Goal: Information Seeking & Learning: Find specific fact

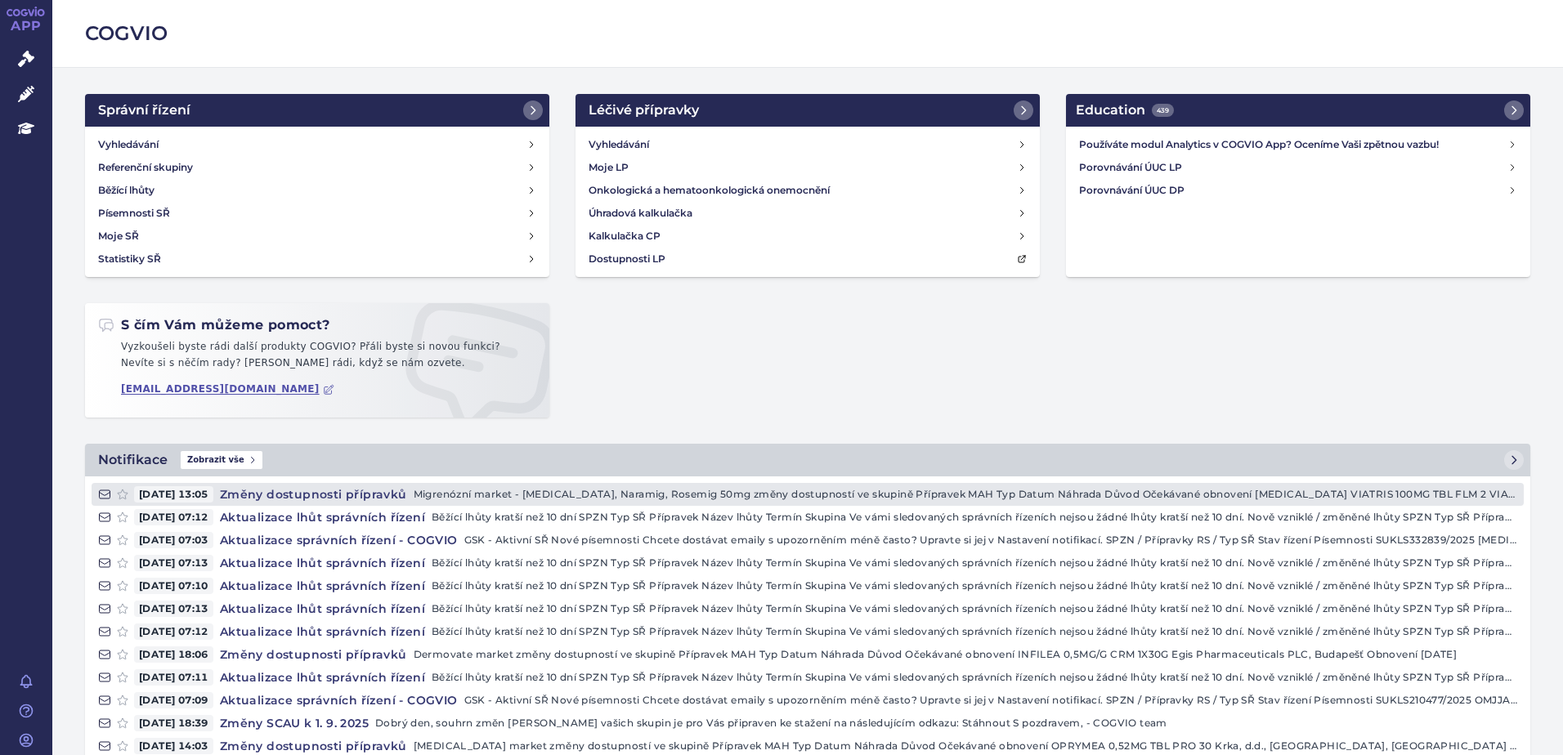
click at [518, 491] on p "Migrenózní market - Imigran, Naramig, Rosemig 50mg změny dostupností ve skupině…" at bounding box center [966, 494] width 1104 height 16
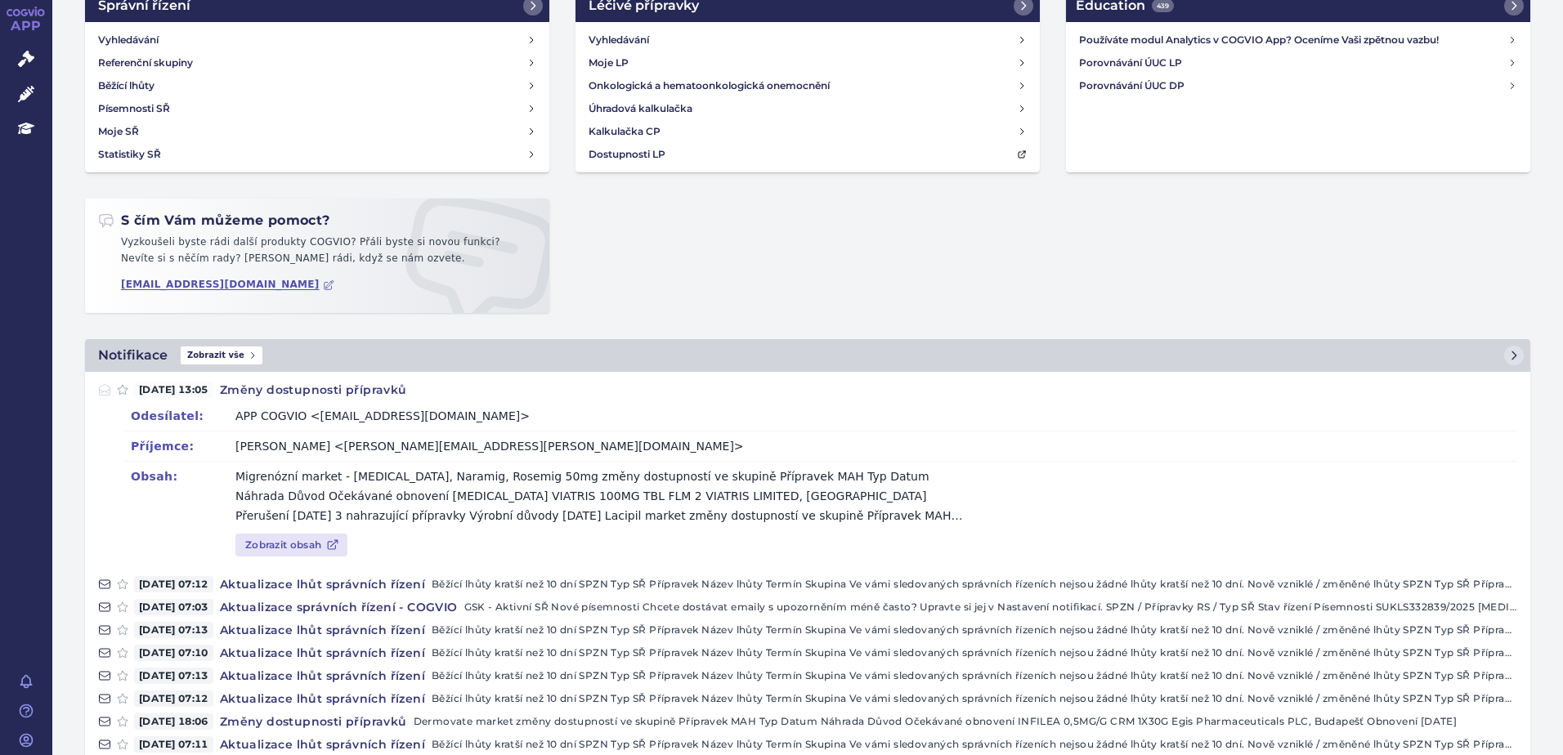
scroll to position [82, 0]
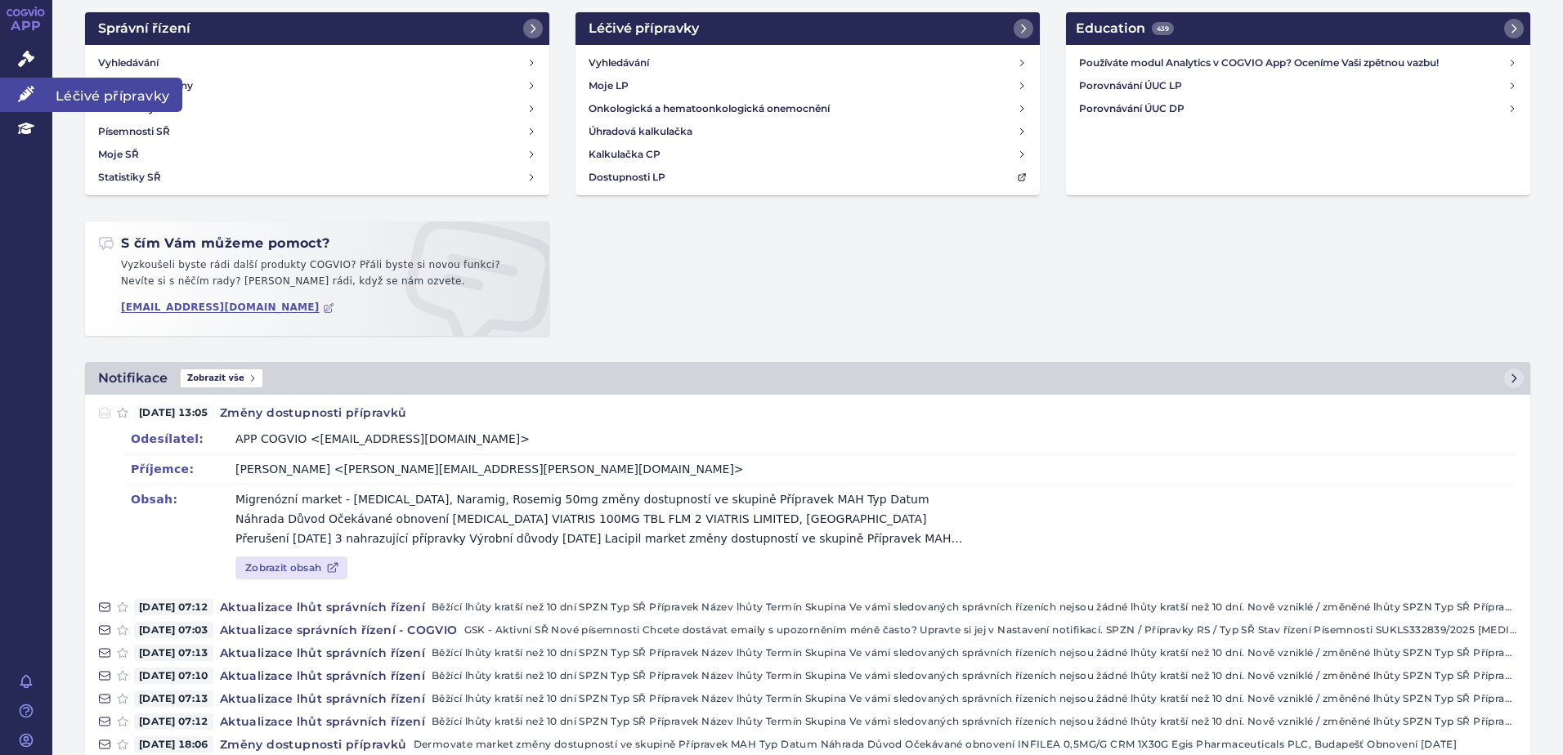
click at [33, 86] on icon at bounding box center [26, 94] width 16 height 16
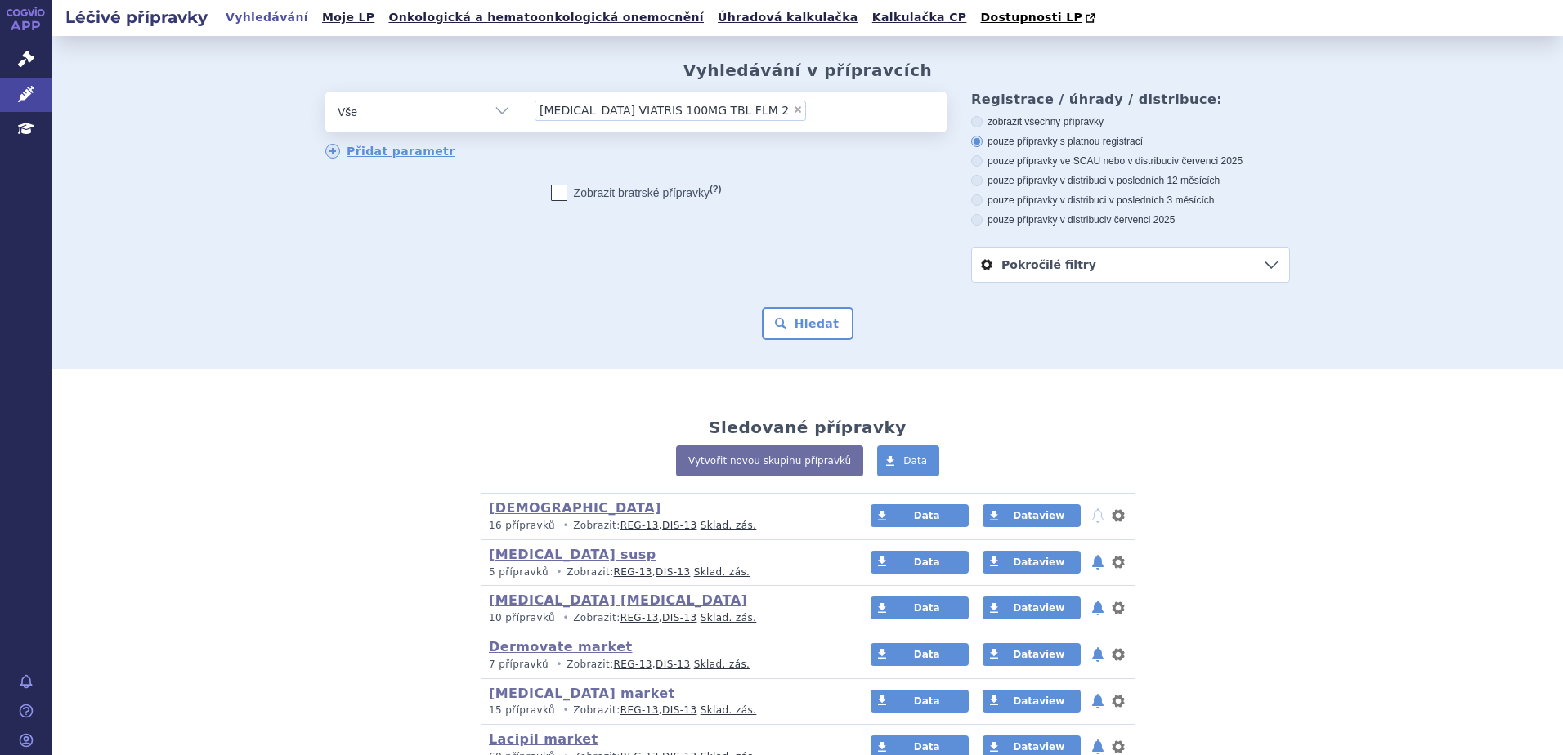
click at [787, 111] on ul "× SUMATRIPTAN VIATRIS 100MG TBL FLM 2" at bounding box center [734, 110] width 424 height 36
click at [522, 111] on select "SUMATRIPTAN VIATRIS 100MG TBL FLM 2" at bounding box center [522, 111] width 1 height 41
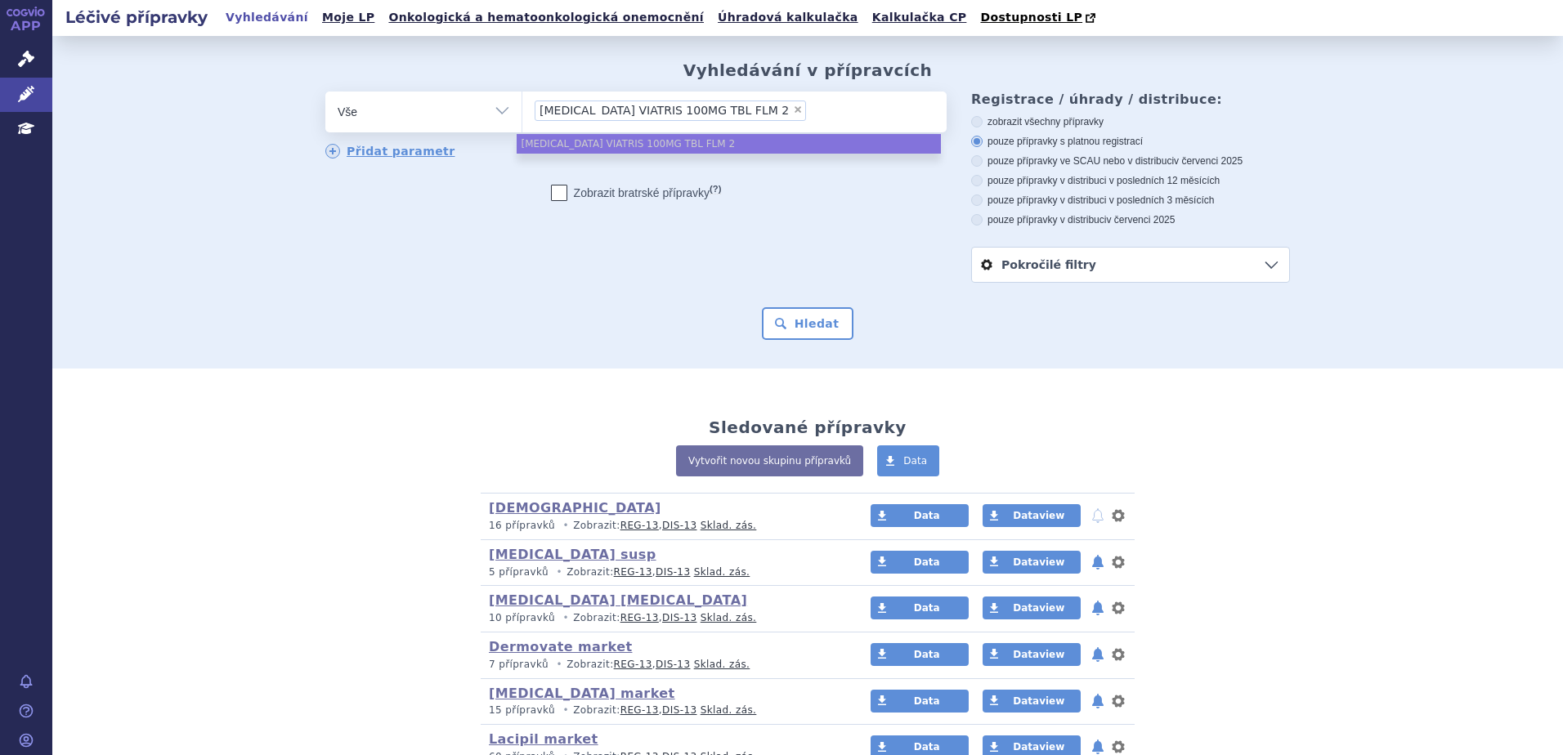
click at [793, 110] on span "×" at bounding box center [798, 110] width 10 height 10
click at [522, 110] on select "SUMATRIPTAN VIATRIS 100MG TBL FLM 2" at bounding box center [522, 111] width 1 height 41
select select
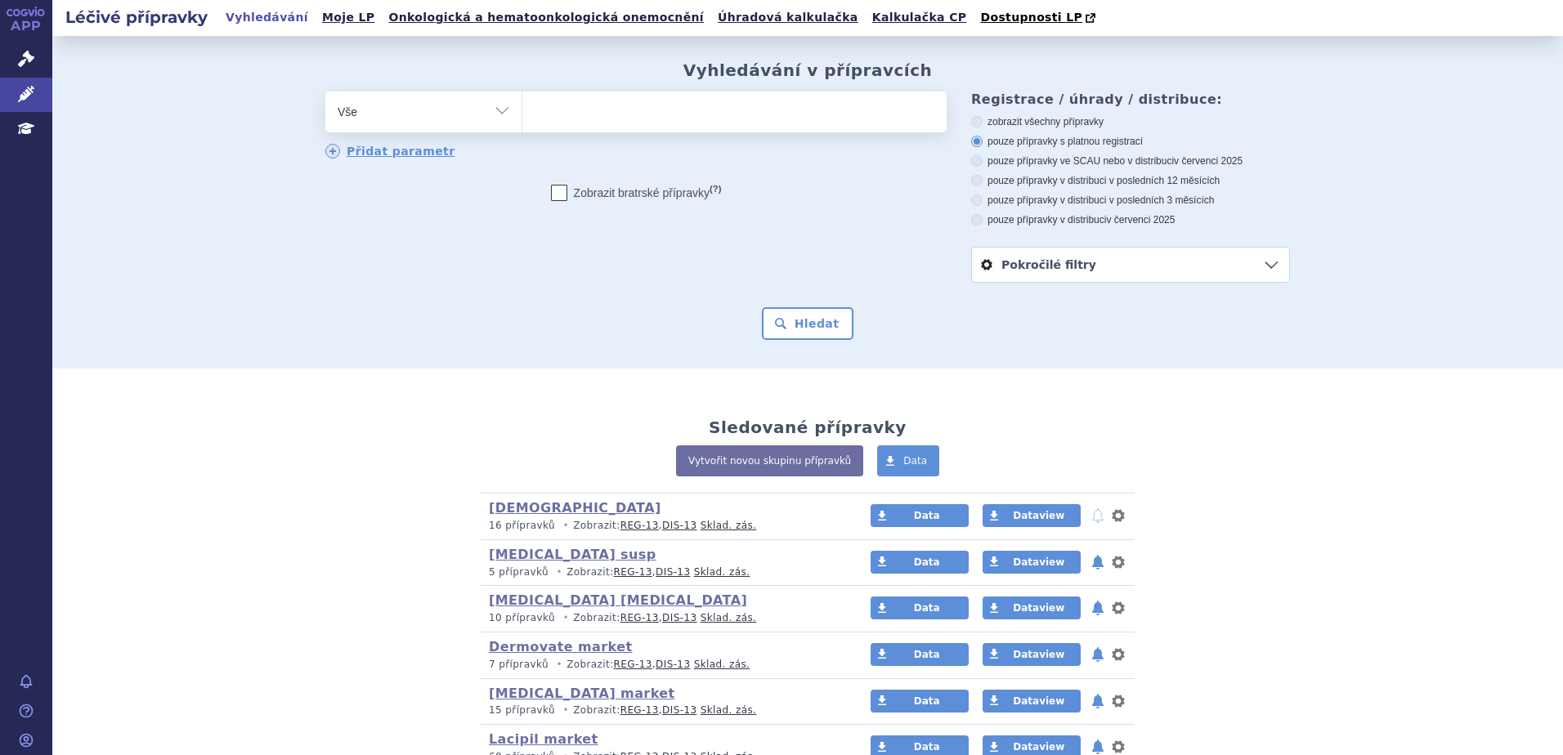
type input "s"
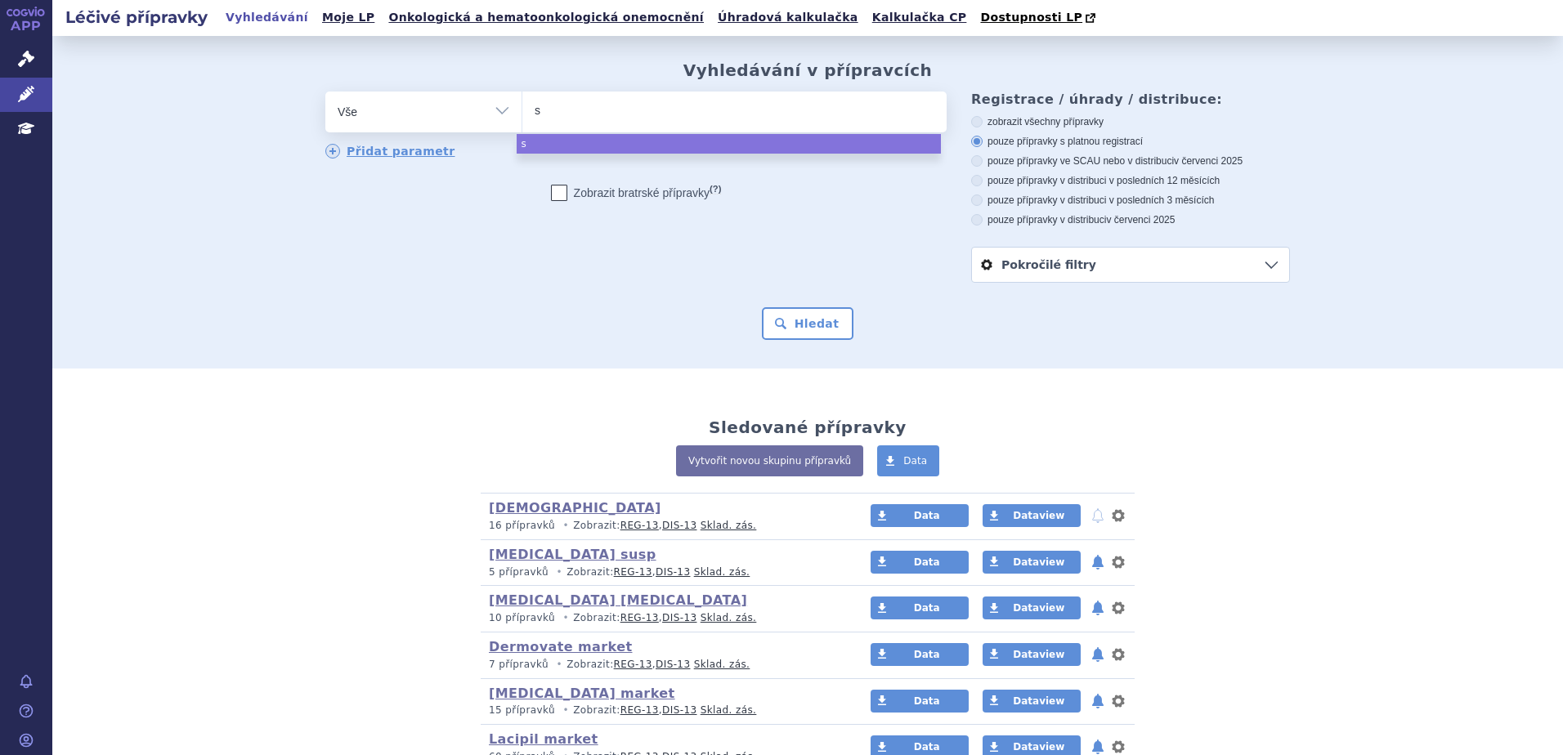
type input "su"
type input "suma"
type input "sumatr"
type input "sumatri"
type input "sumatript"
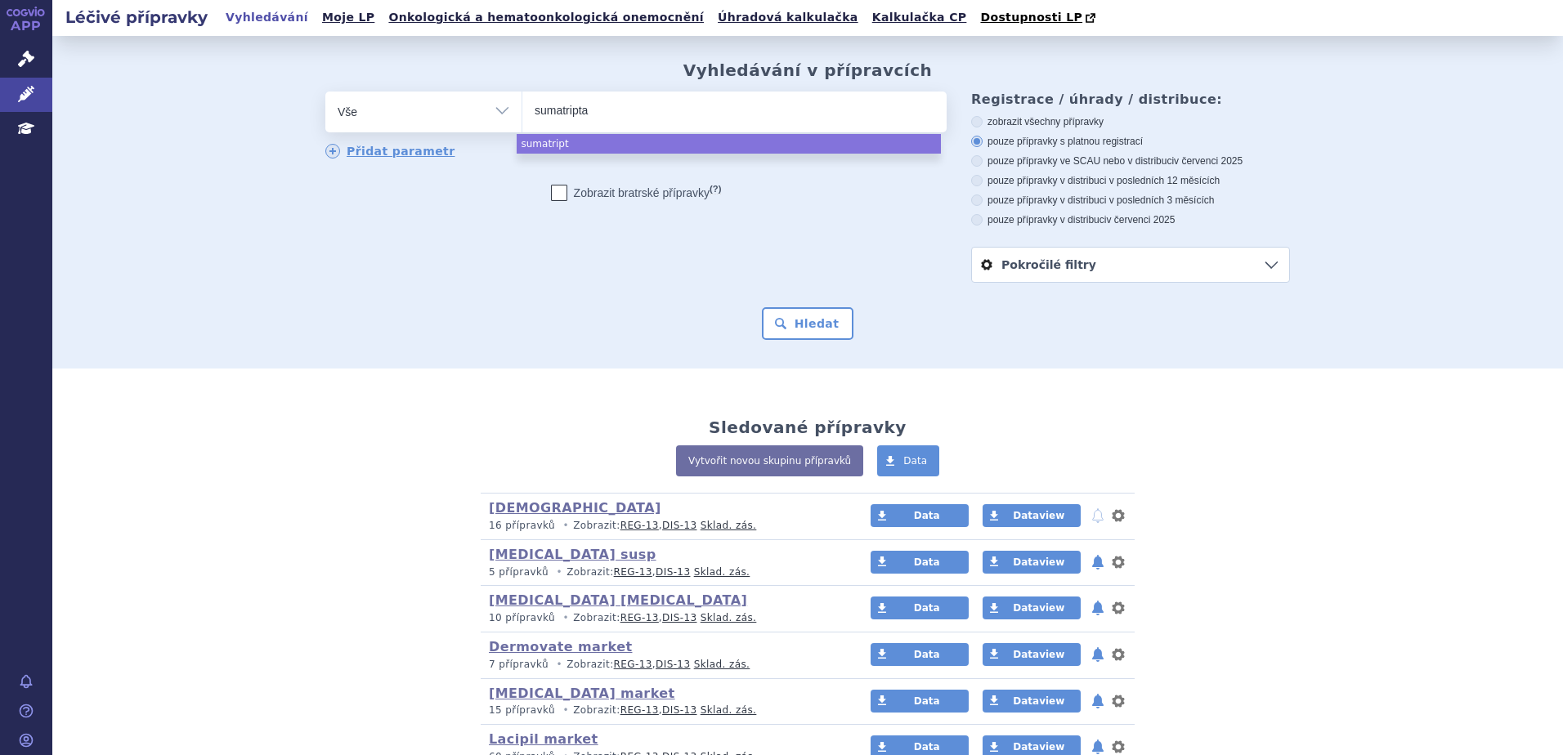
type input "[MEDICAL_DATA]"
select select "[MEDICAL_DATA]"
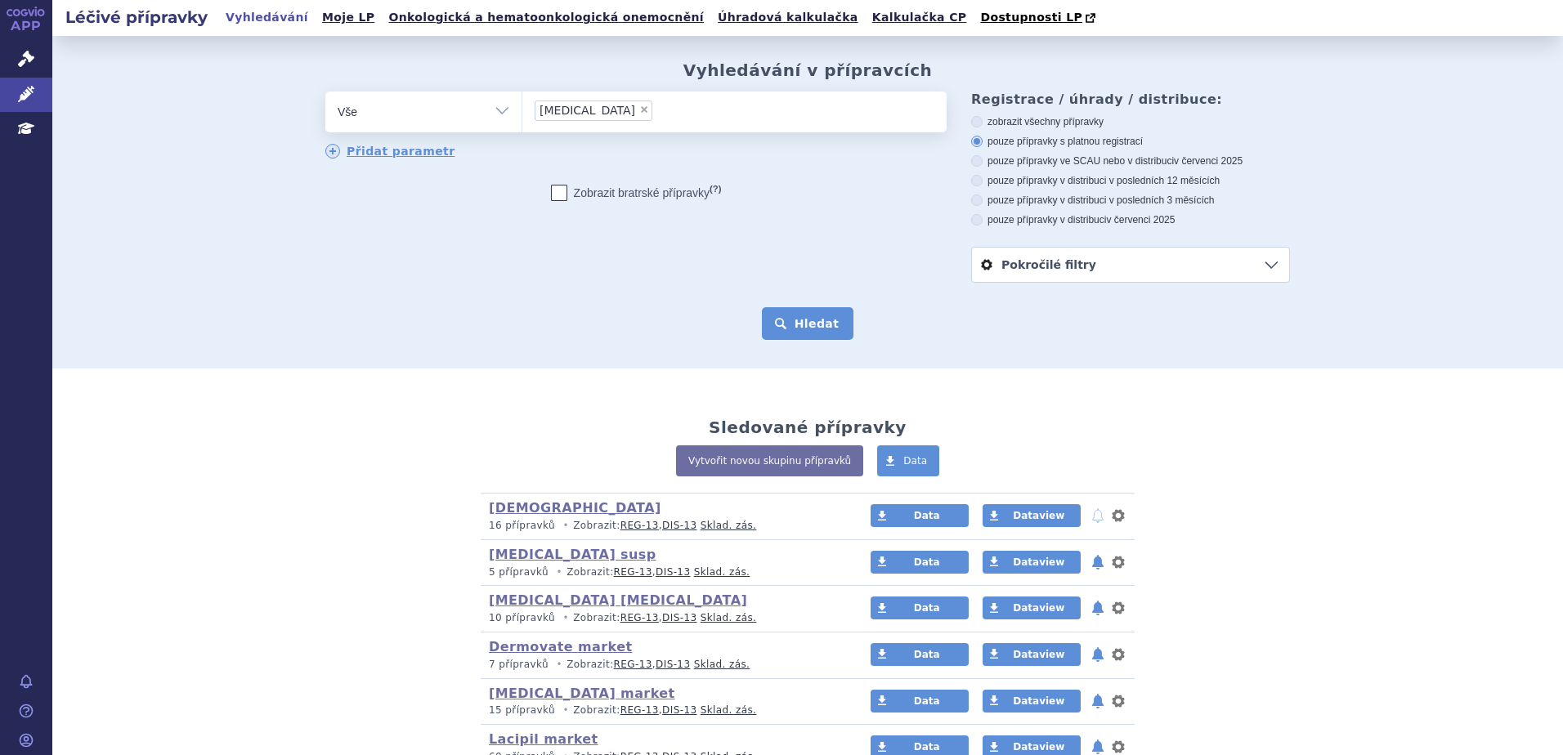
click at [794, 338] on button "Hledat" at bounding box center [808, 323] width 92 height 33
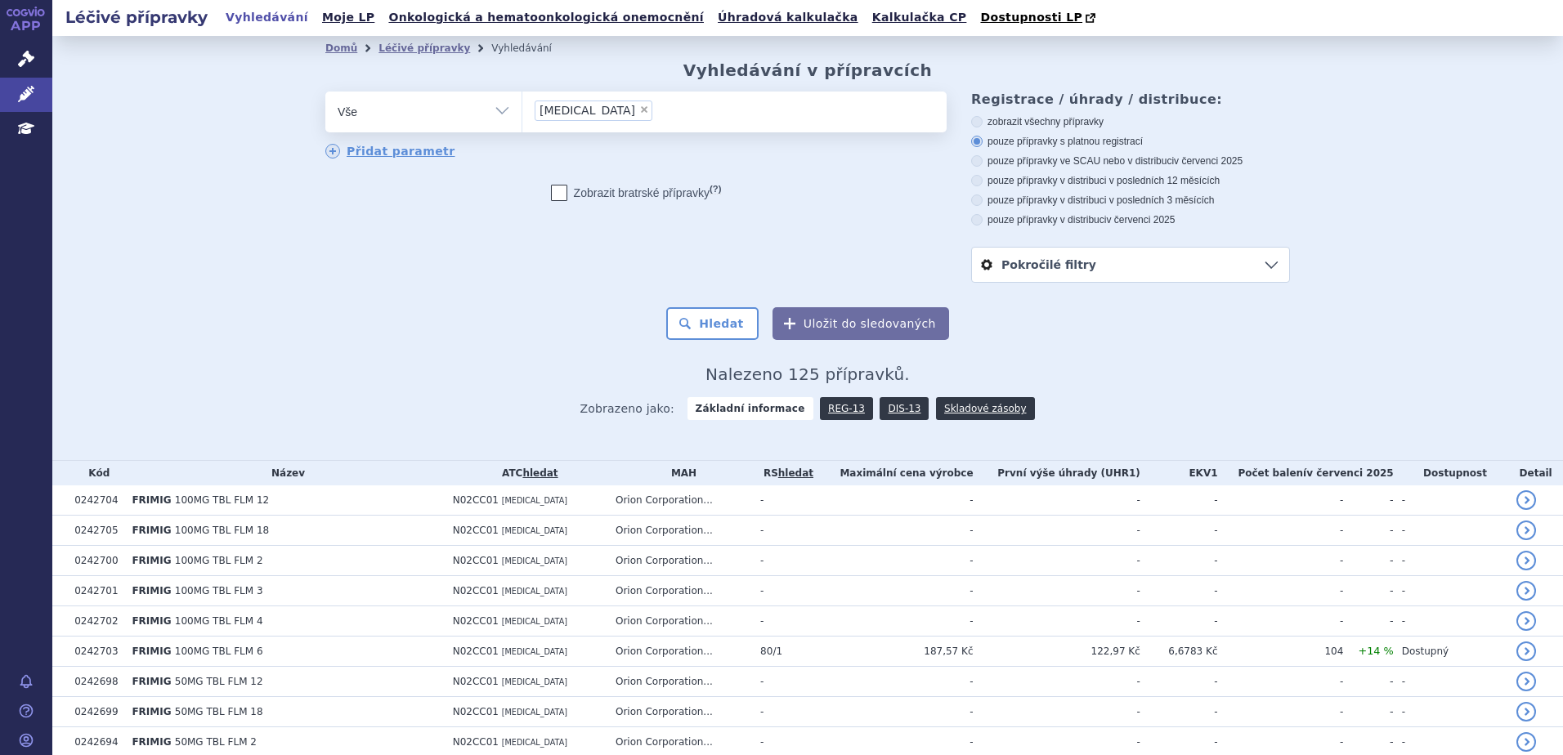
click at [1548, 138] on div "Domů Léčivé přípravky Vyhledávání Vyhledávání v přípravcích odstranit Vše Přípr…" at bounding box center [807, 248] width 1511 height 424
click at [639, 114] on span "×" at bounding box center [644, 110] width 10 height 10
click at [522, 114] on select "[MEDICAL_DATA]" at bounding box center [522, 111] width 1 height 41
select select
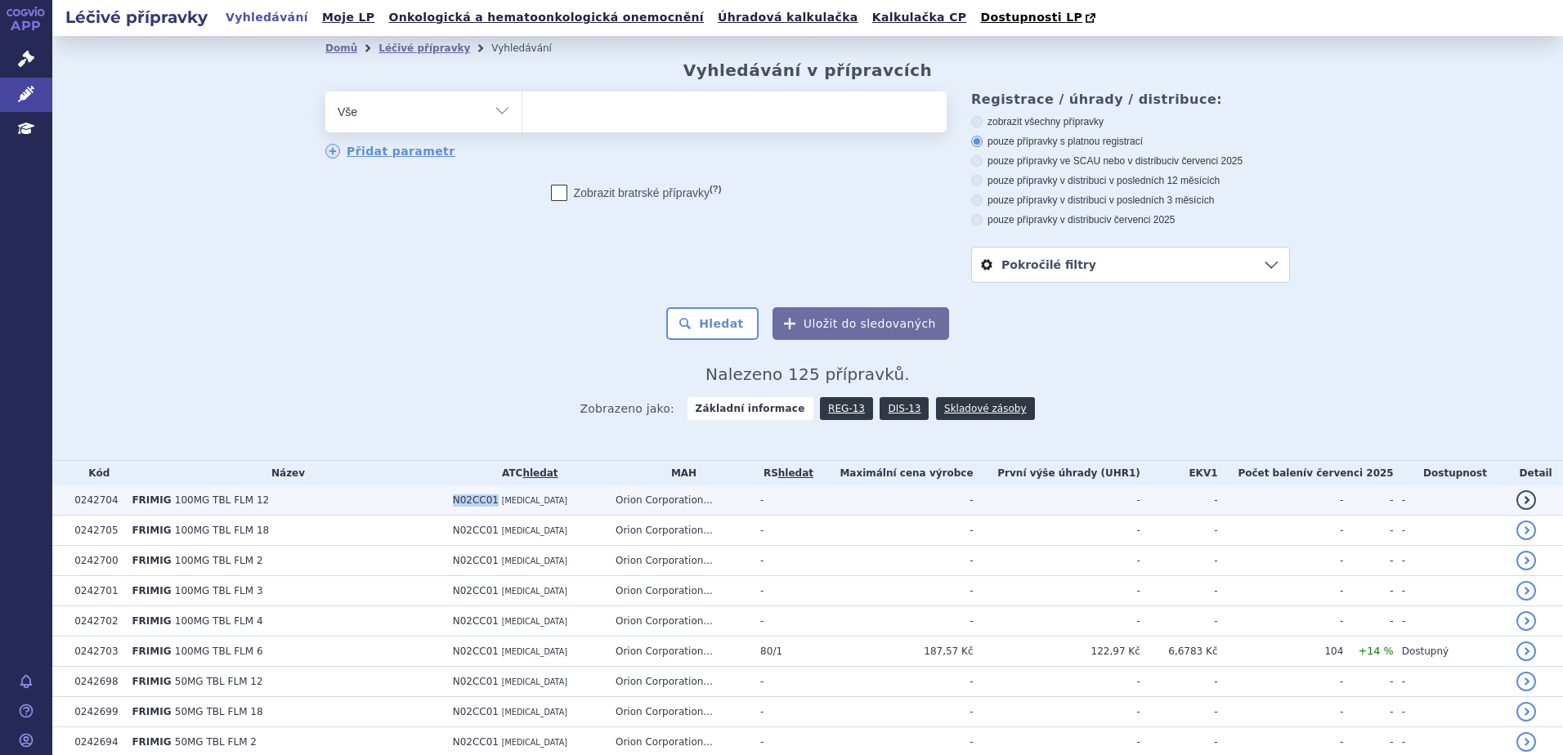
drag, startPoint x: 413, startPoint y: 505, endPoint x: 454, endPoint y: 503, distance: 41.0
click at [454, 503] on td "N02CC01 SUMATRIPTAN" at bounding box center [526, 501] width 163 height 30
copy span "N02CC01"
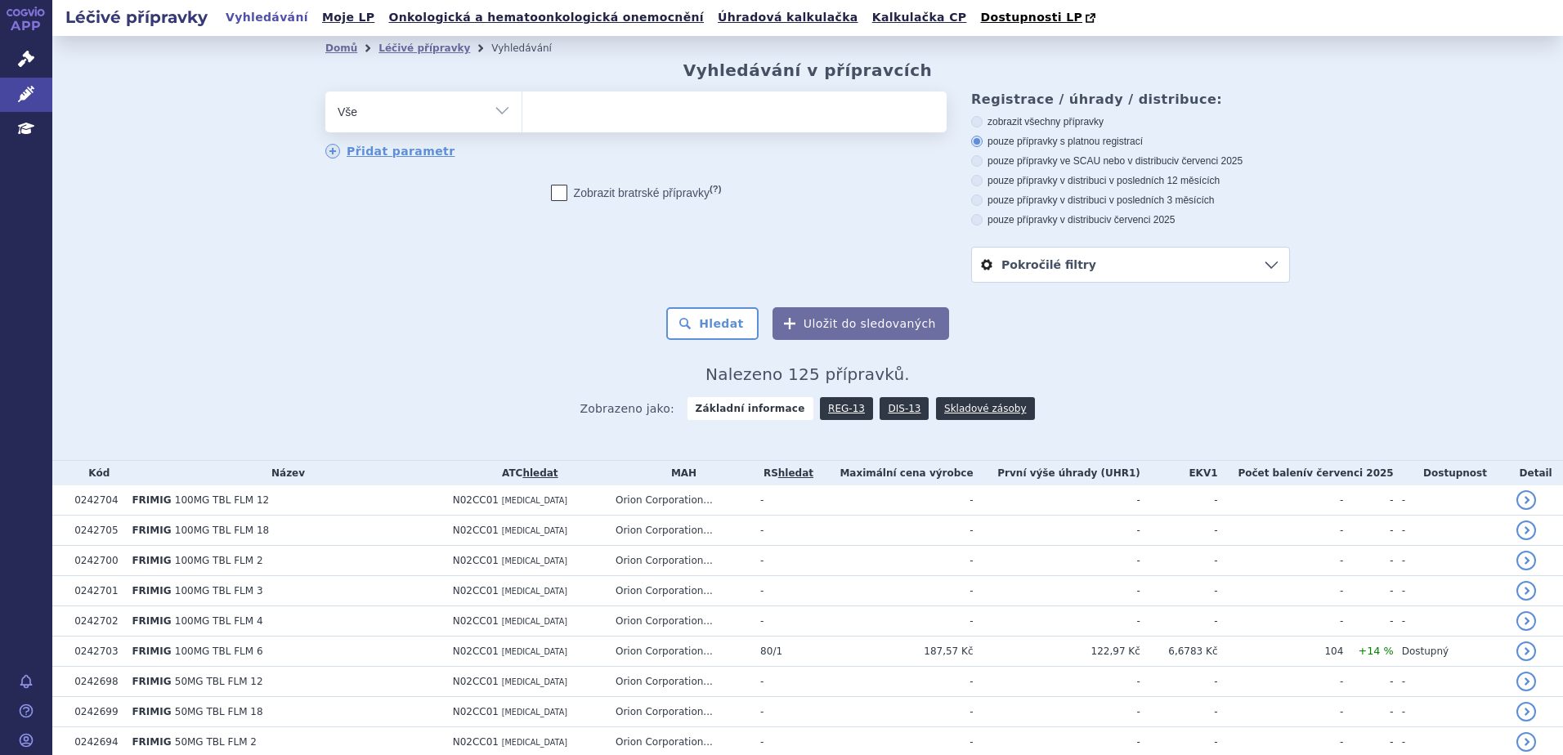
click at [551, 105] on ul at bounding box center [734, 109] width 424 height 34
click at [522, 105] on select "[MEDICAL_DATA]" at bounding box center [522, 111] width 1 height 41
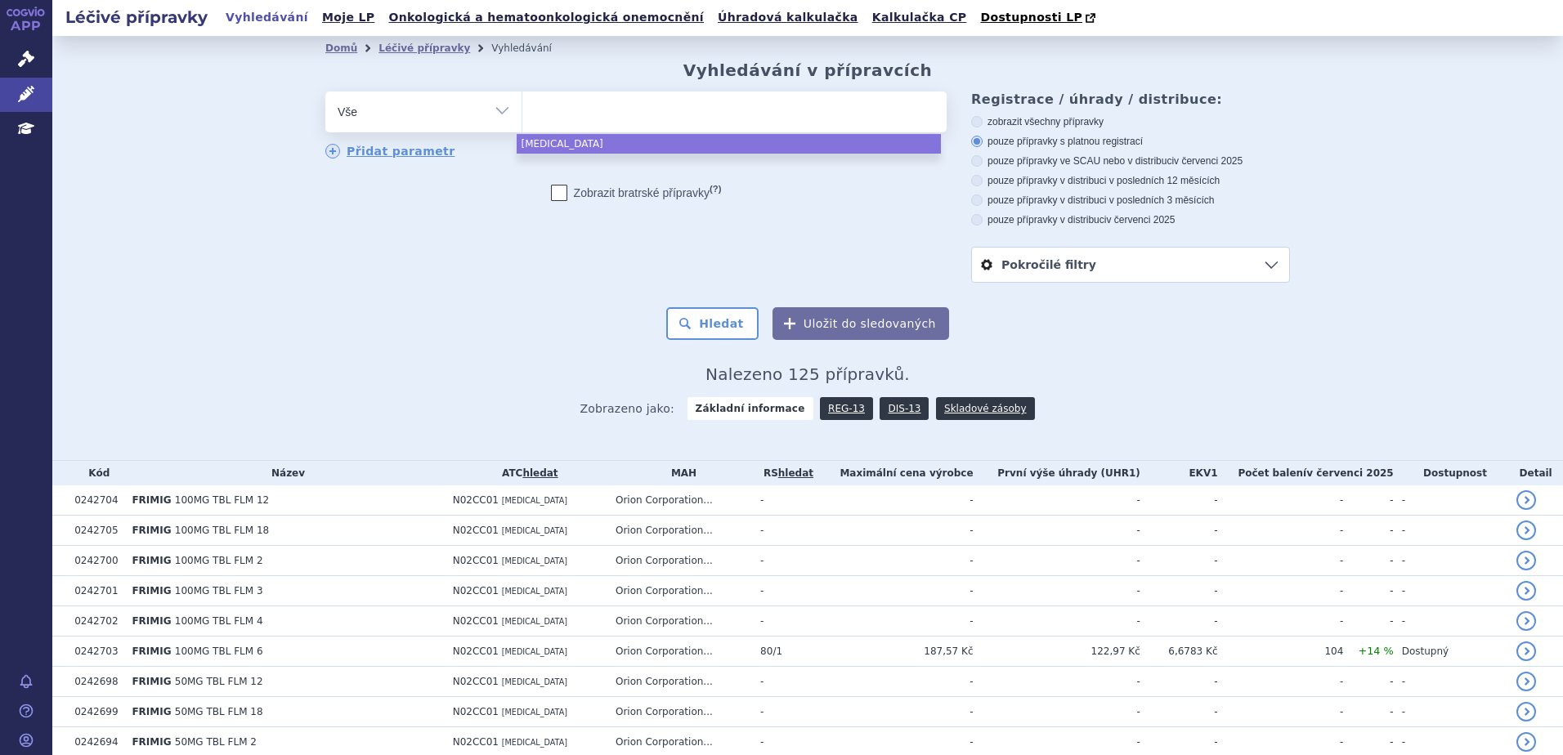
paste input "N02CC01"
type input "N02CC01"
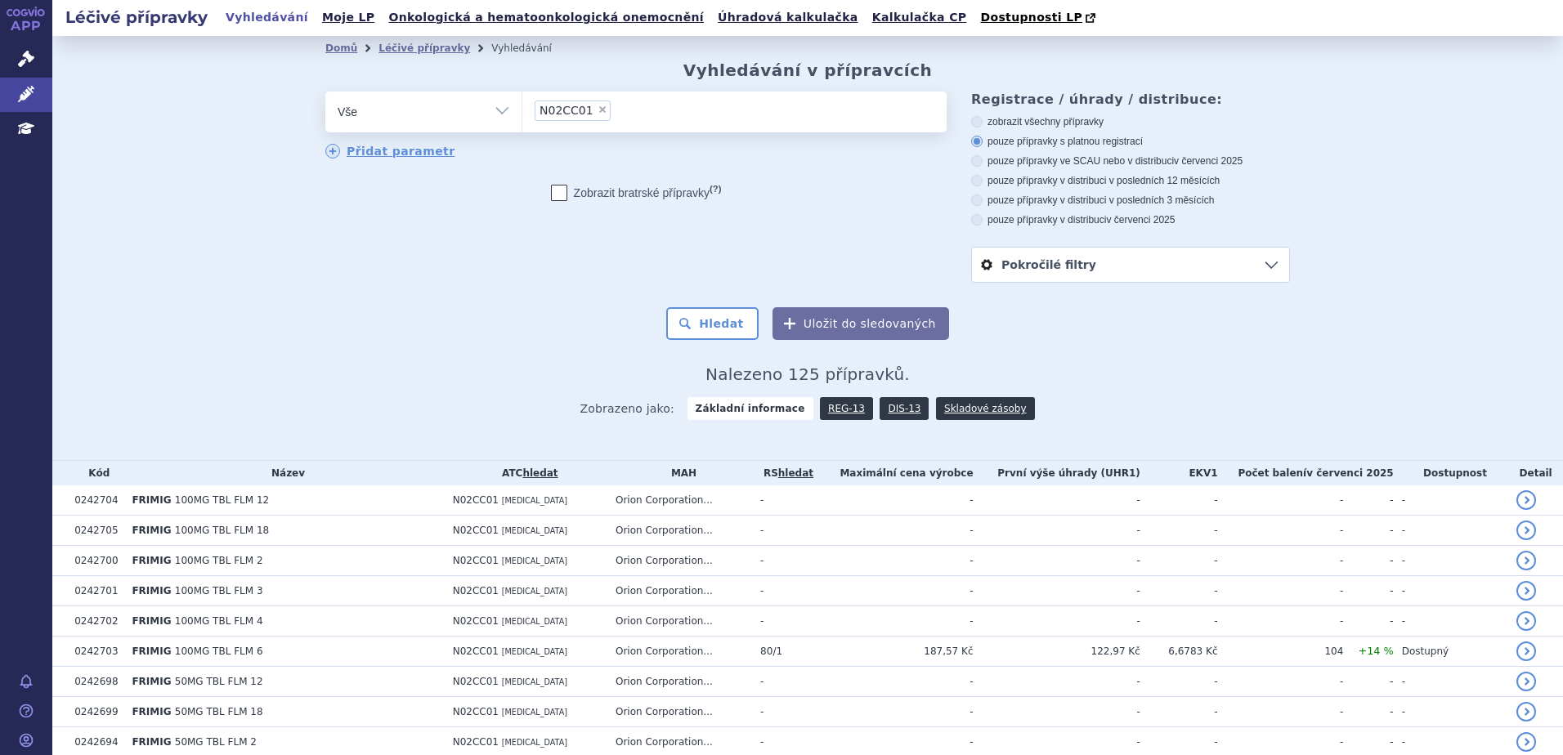
click at [491, 110] on select "Vše Přípravek/SUKL kód MAH VPOIS ATC/Aktivní látka Léková forma Síla" at bounding box center [423, 110] width 196 height 37
click at [667, 110] on ul "× N02CC01" at bounding box center [734, 110] width 424 height 36
click at [522, 110] on select "sumatriptan N02CC01" at bounding box center [522, 111] width 1 height 41
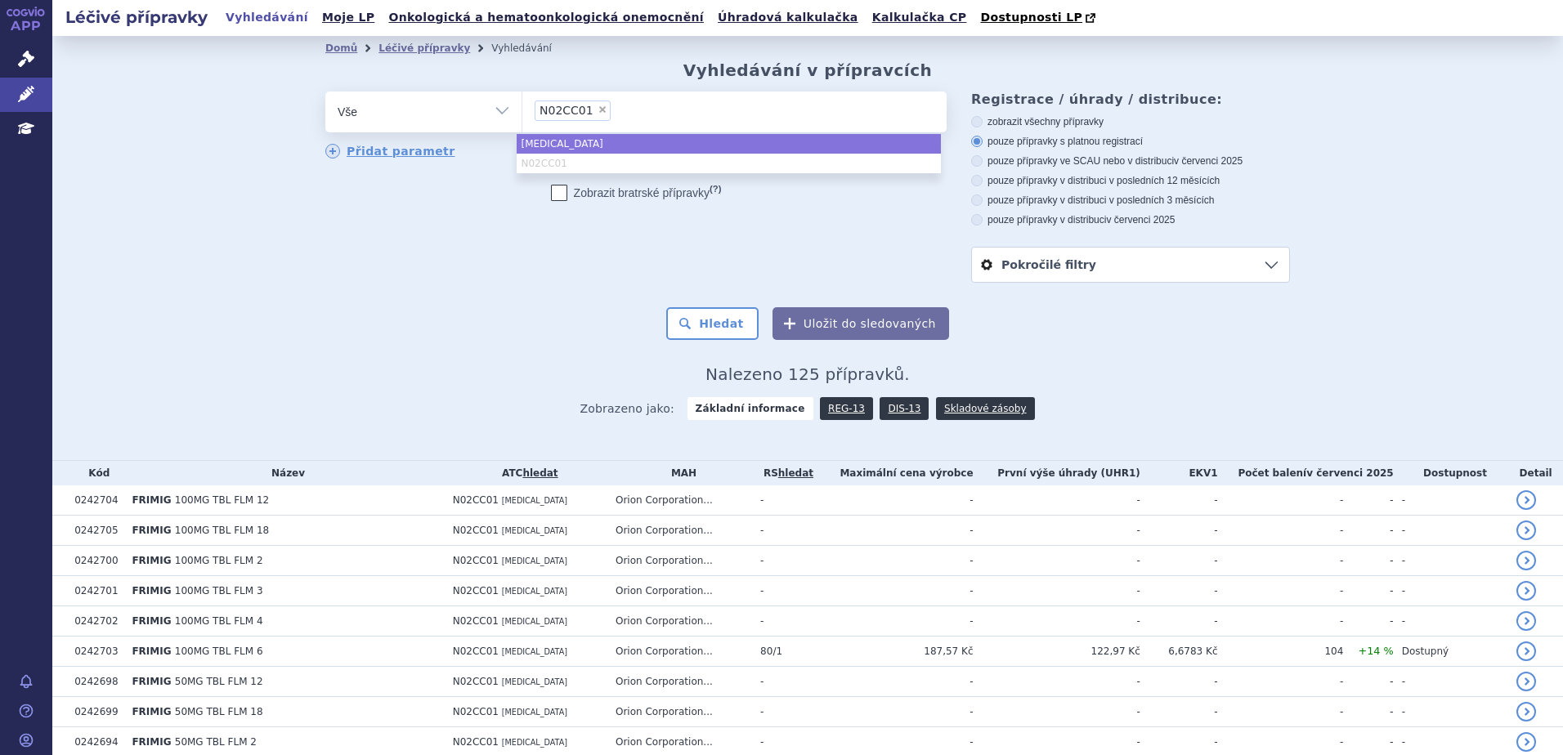
select select "sumatriptan"
click at [402, 139] on div "odstranit Vše Přípravek/SUKL kód MAH VPOIS ATC/Aktivní látka sumatriptan" at bounding box center [635, 126] width 621 height 69
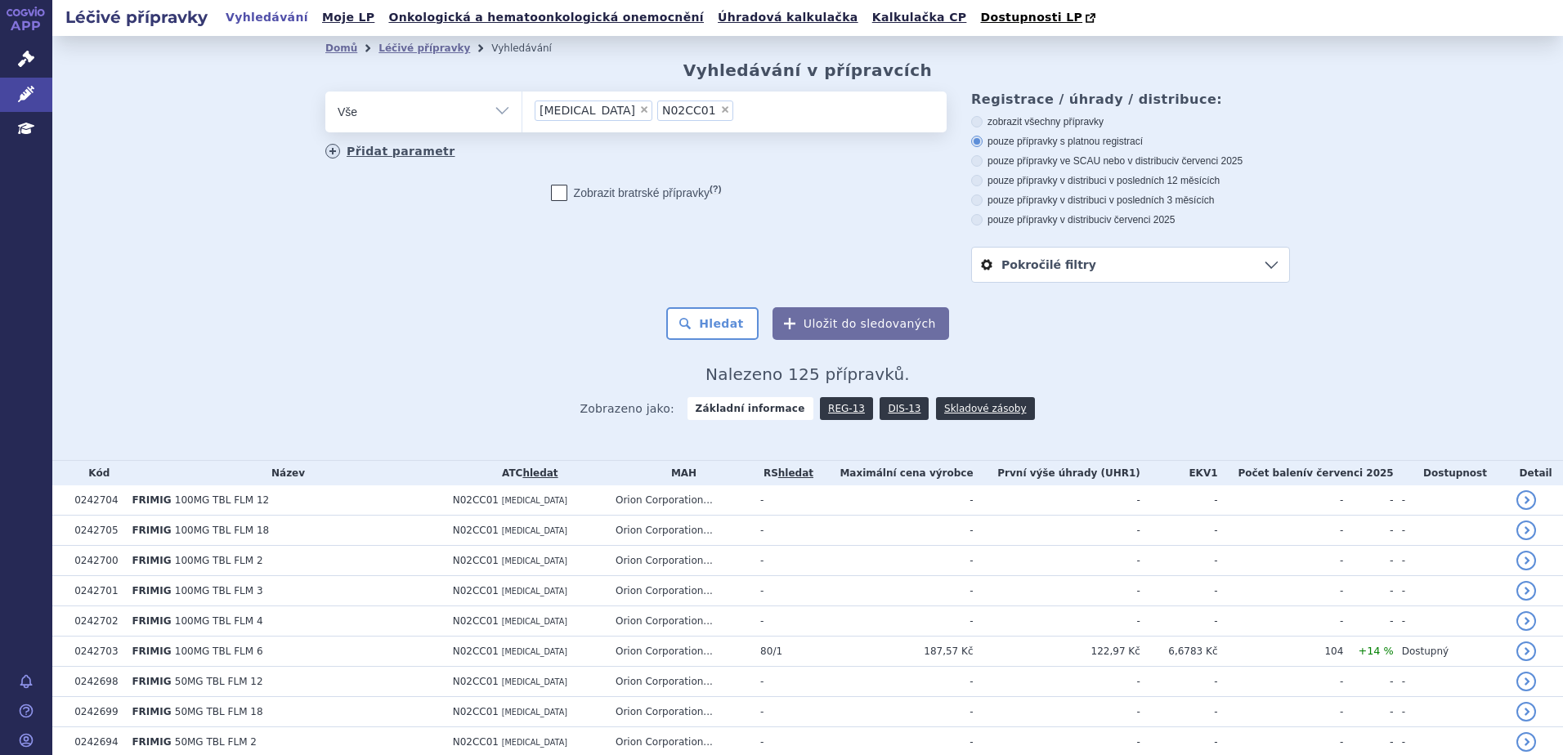
click at [401, 147] on link "Přidat parametr" at bounding box center [390, 151] width 130 height 15
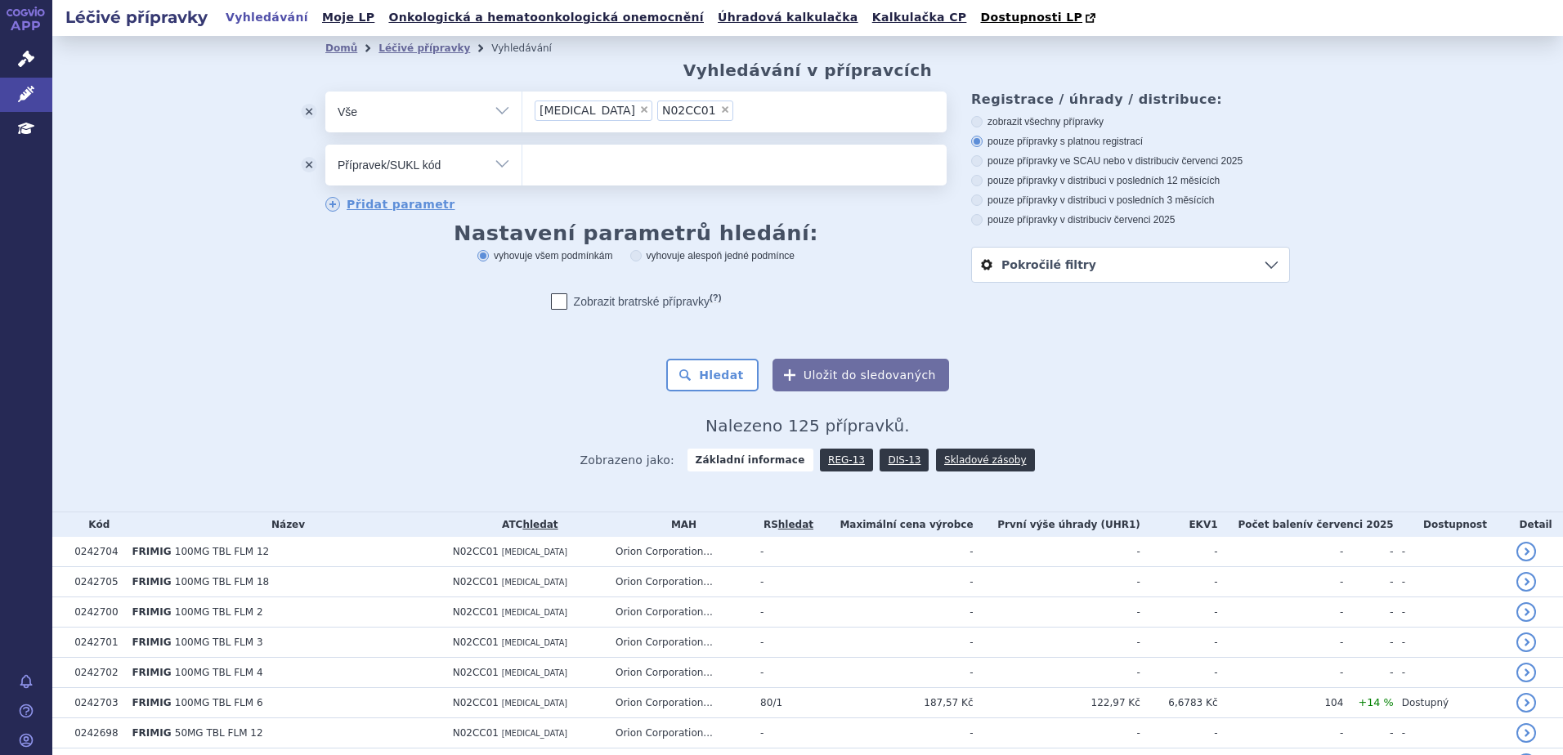
click at [720, 110] on span "×" at bounding box center [725, 110] width 10 height 10
click at [522, 110] on select "sumatriptan N02CC01" at bounding box center [522, 111] width 1 height 41
click at [415, 168] on select "Vše Přípravek/SUKL kód MAH VPOIS ATC/Aktivní látka Léková forma Síla" at bounding box center [423, 163] width 196 height 37
select select "filter-dosage-strength"
click at [325, 146] on select "Vše Přípravek/SUKL kód MAH VPOIS ATC/Aktivní látka Léková forma Síla" at bounding box center [423, 163] width 196 height 37
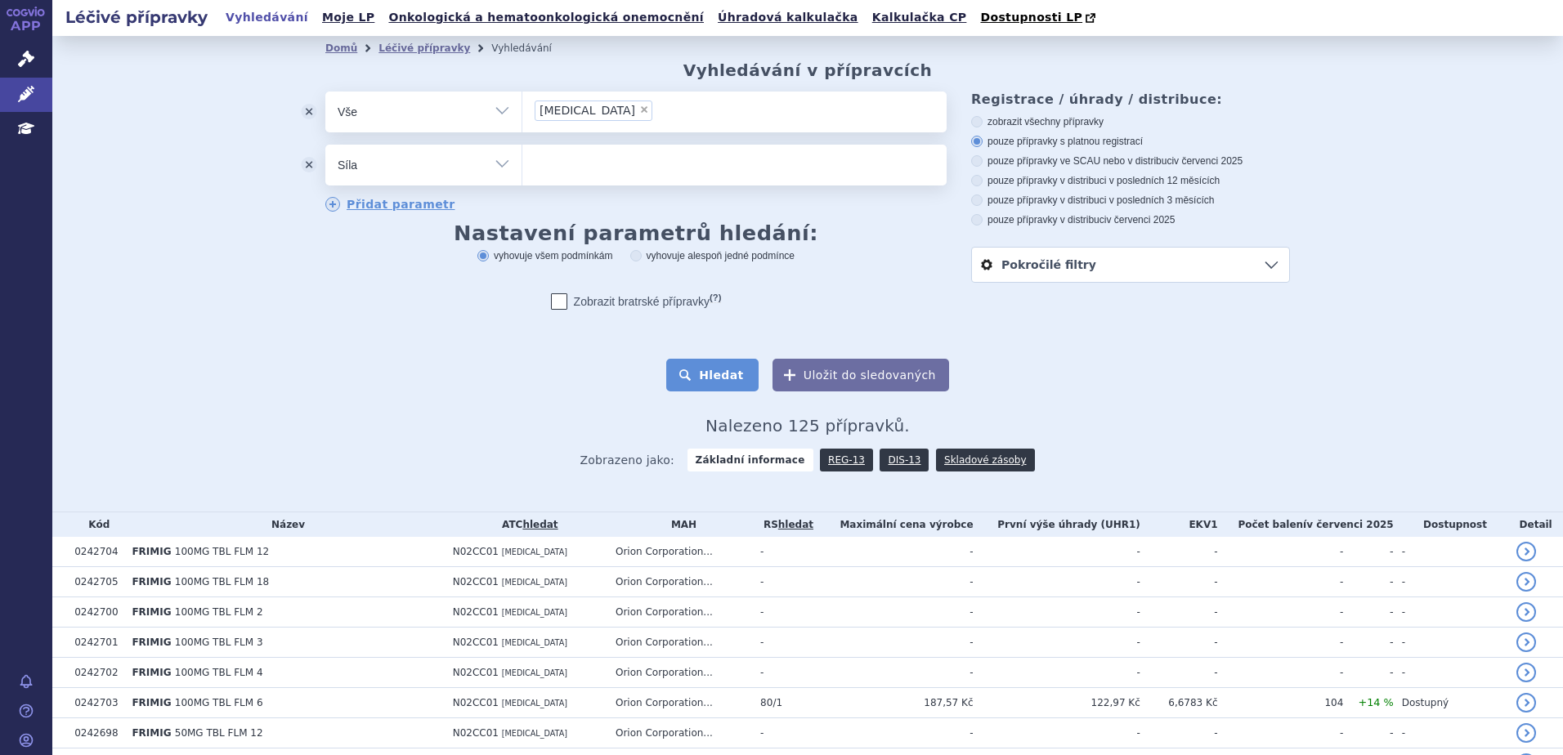
click at [730, 379] on button "Hledat" at bounding box center [712, 375] width 92 height 33
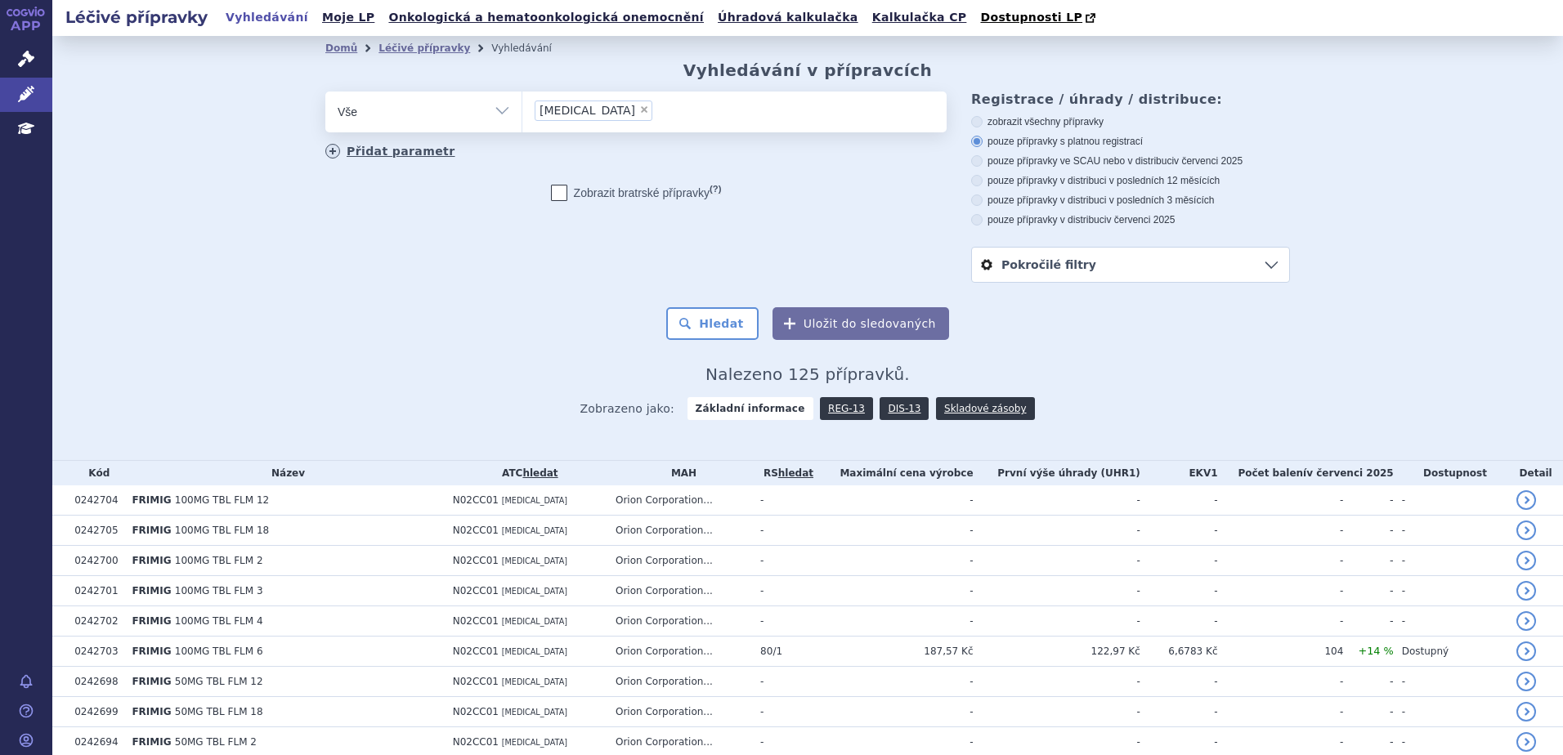
click at [402, 151] on link "Přidat parametr" at bounding box center [390, 151] width 130 height 15
select select "filter-product"
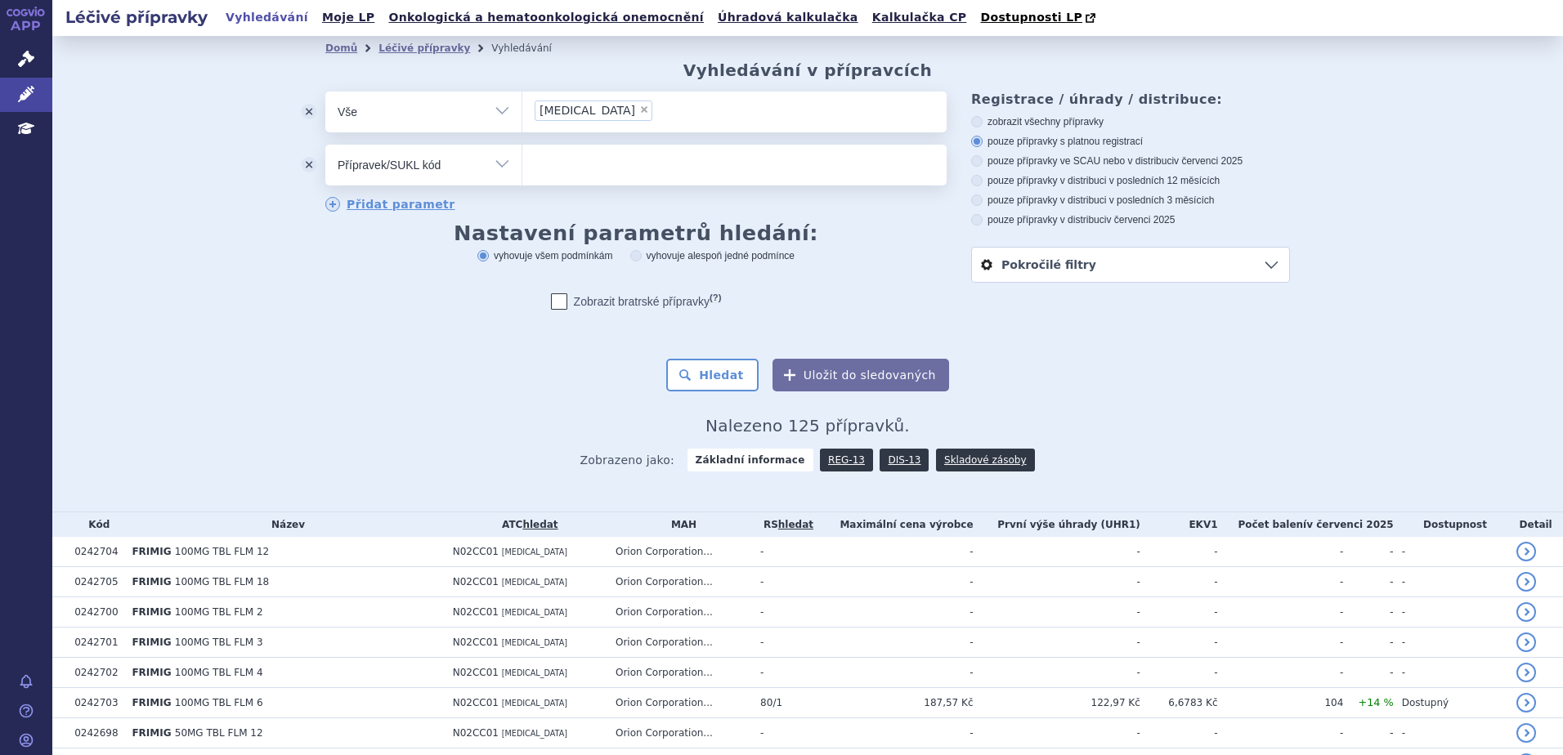
click at [571, 158] on ul at bounding box center [734, 162] width 424 height 34
click at [522, 158] on select at bounding box center [522, 164] width 1 height 41
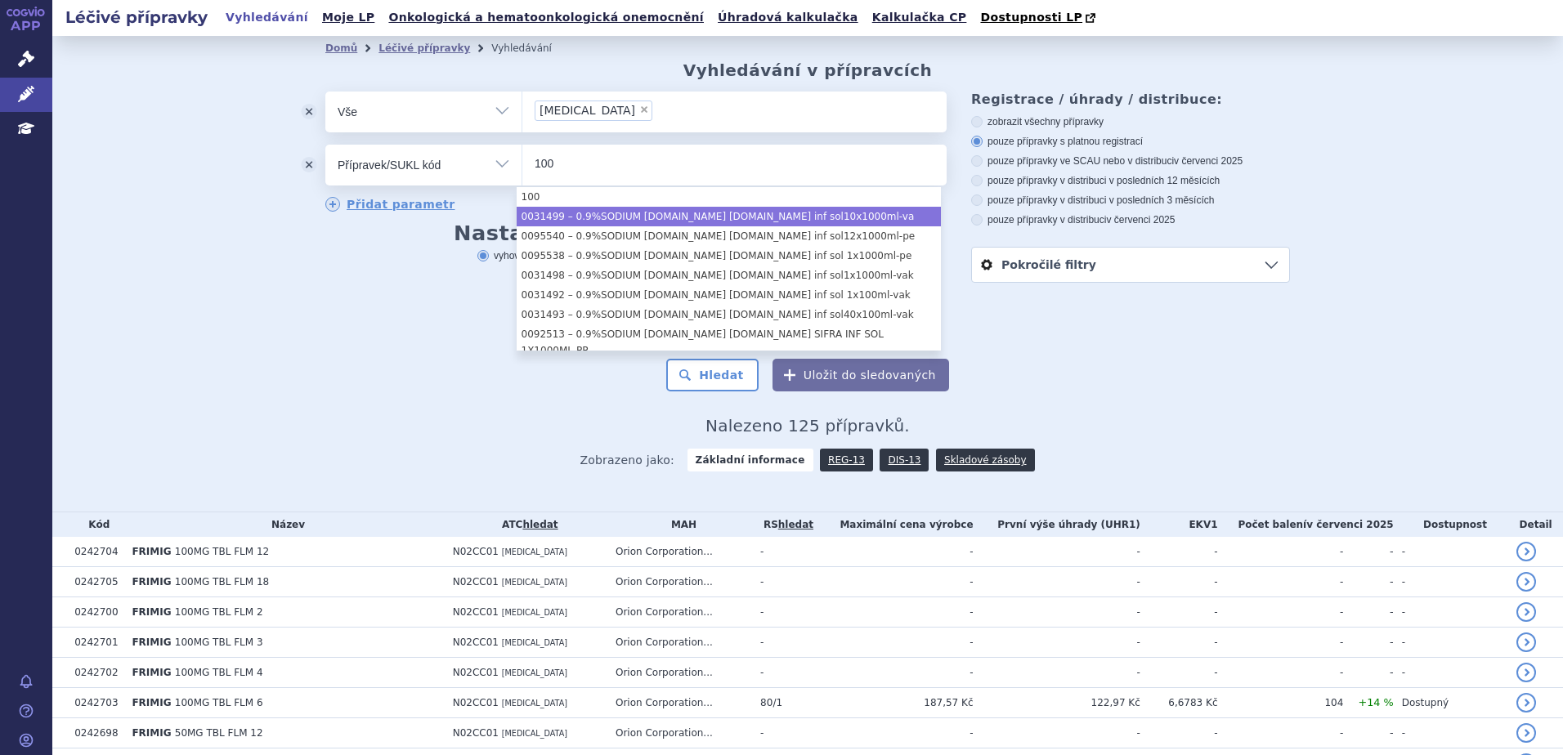
type input "100"
drag, startPoint x: 423, startPoint y: 345, endPoint x: 452, endPoint y: 343, distance: 29.5
click at [423, 345] on form "odstranit Vše Přípravek/SUKL kód MAH VPOIS ATC/Aktivní látka × (?)" at bounding box center [807, 242] width 965 height 300
select select "0538fdd9-786e-4a4a-859b-2ab8b9d990d4"
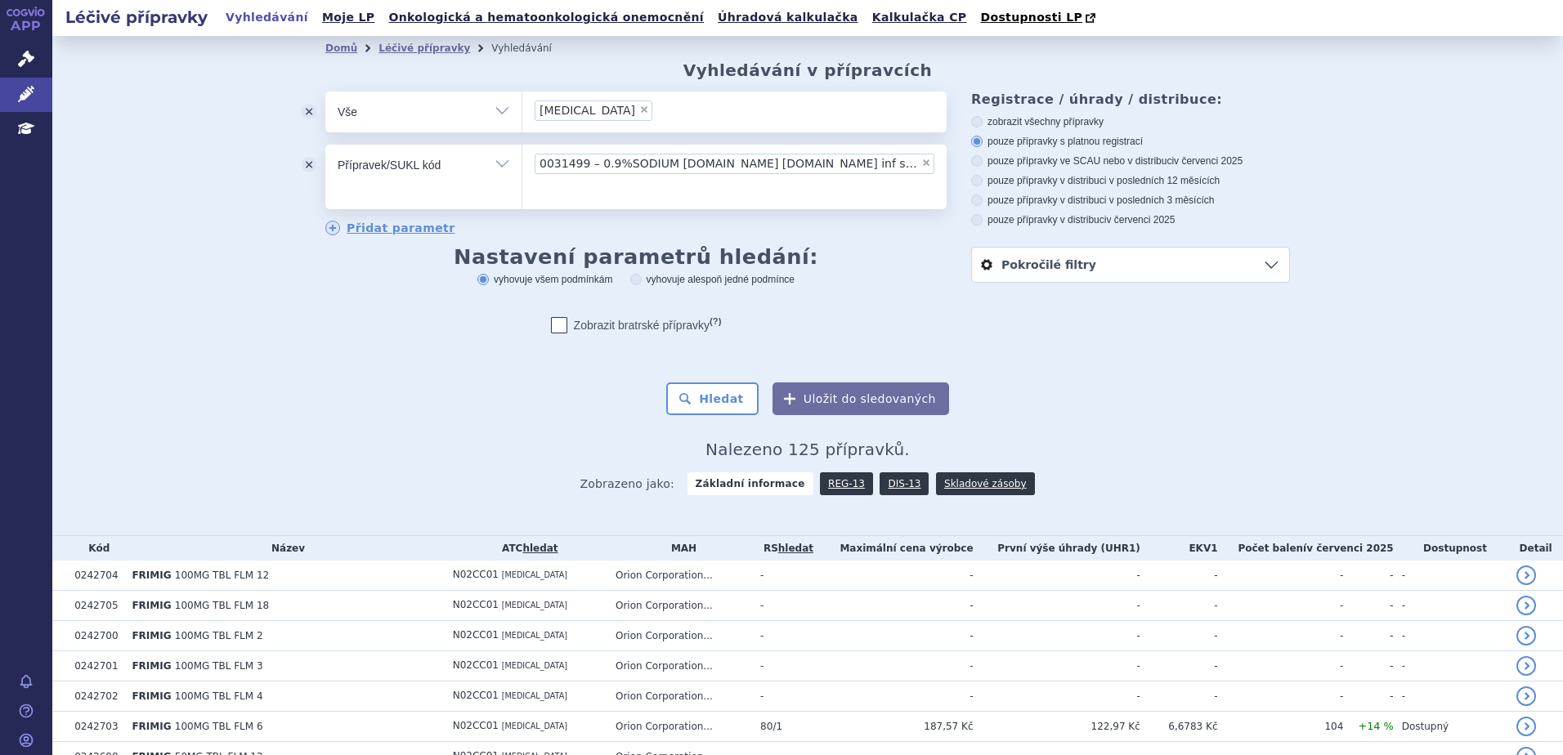
click at [921, 166] on span "×" at bounding box center [926, 163] width 10 height 10
click at [522, 166] on select "0031499 – 0.9%SODIUM CHL.IN WAT.FRESENIUS inf sol10x1000ml-va" at bounding box center [522, 164] width 1 height 41
select select
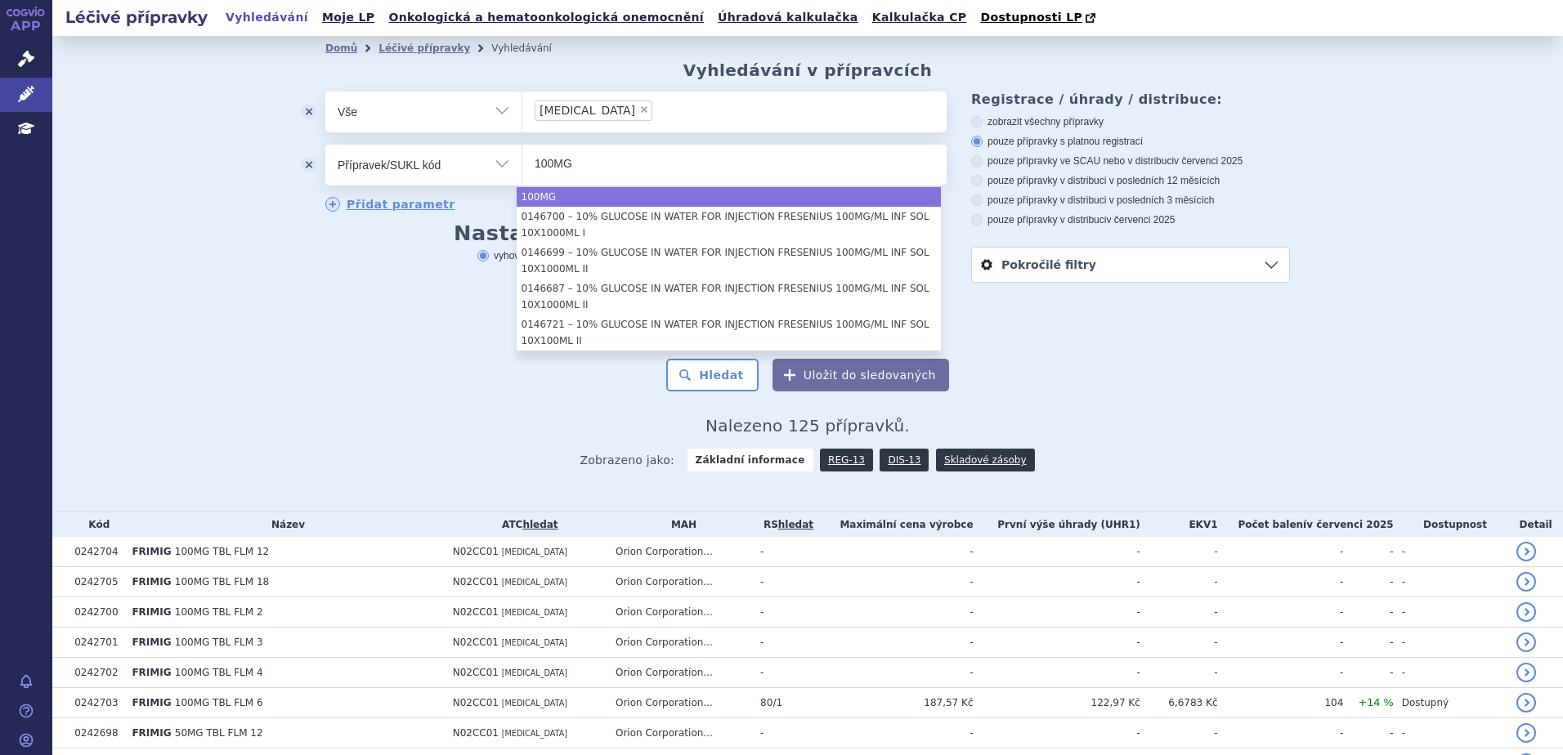
type input "100MG"
select select "100MG"
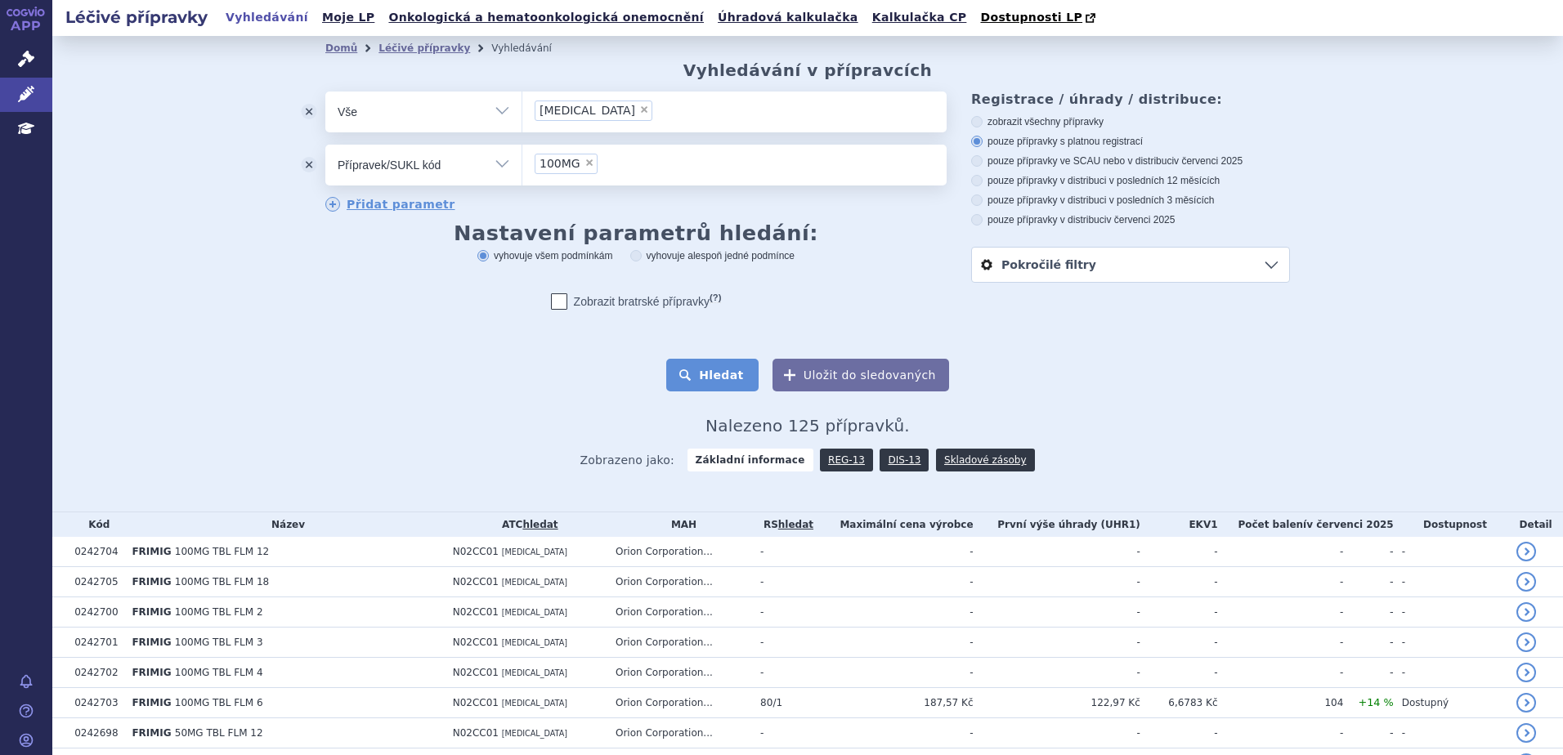
click at [712, 379] on button "Hledat" at bounding box center [712, 375] width 92 height 33
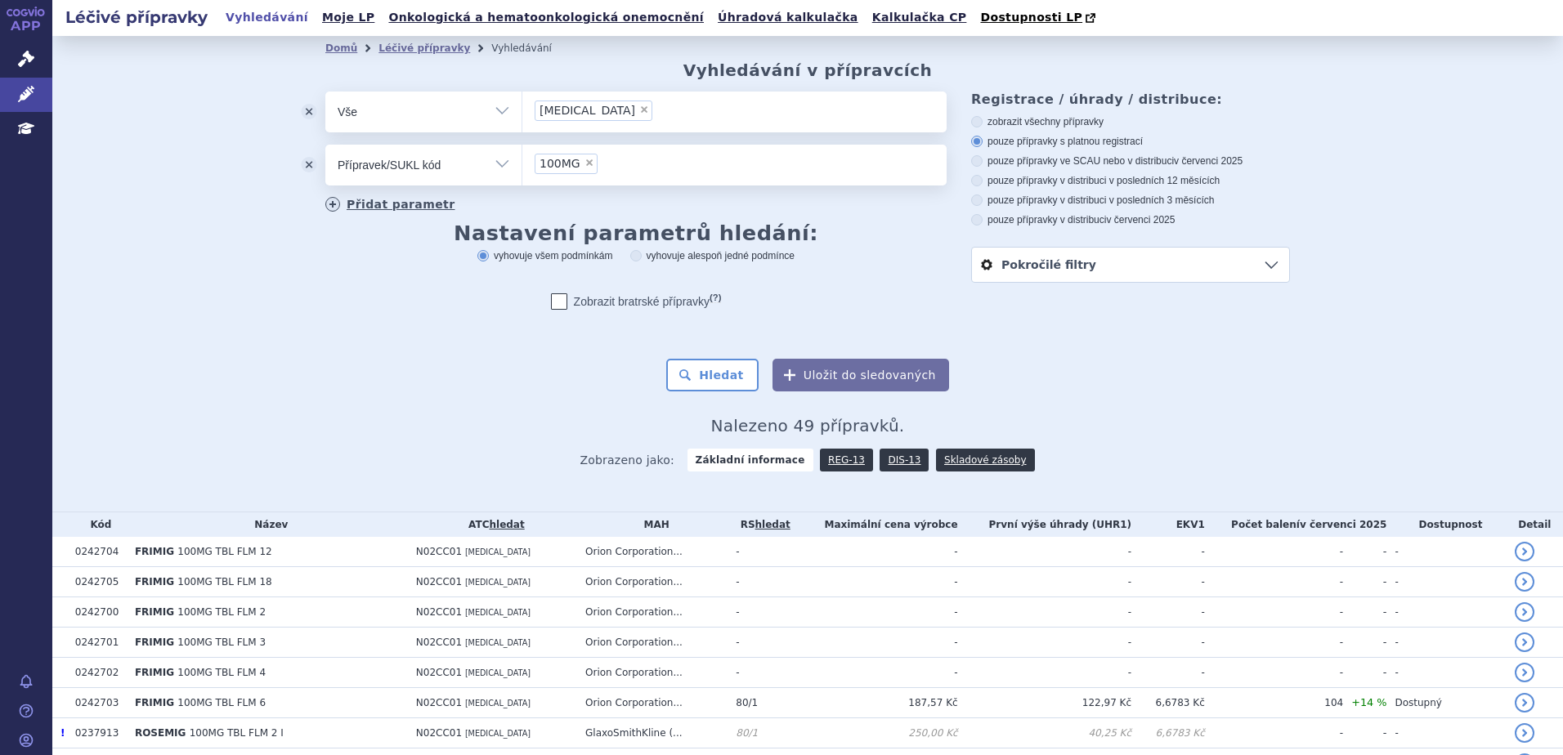
click at [365, 202] on link "Přidat parametr" at bounding box center [390, 204] width 130 height 15
select select "filter-marketing-authorization-holder"
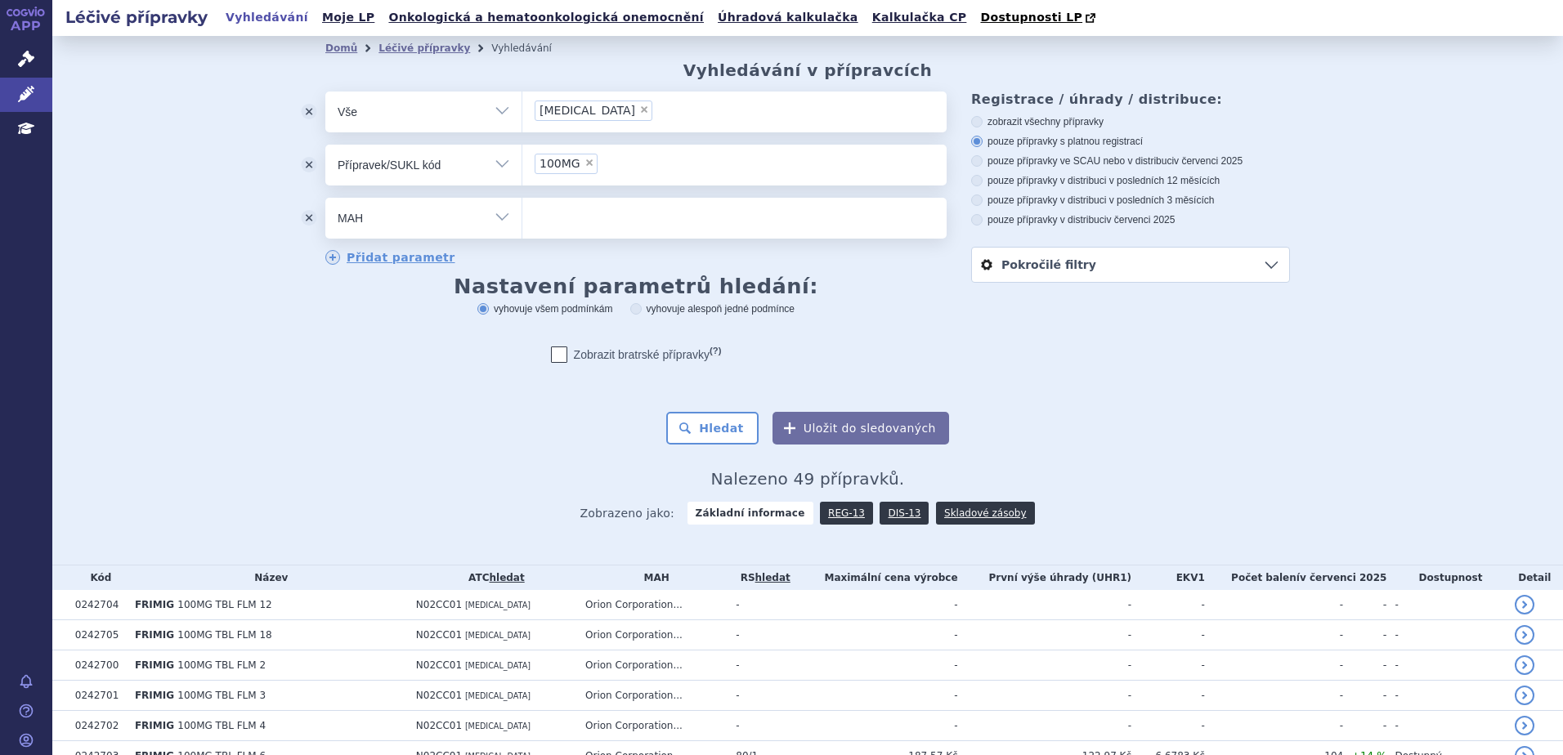
click at [478, 228] on select "Vše Přípravek/SUKL kód MAH VPOIS ATC/Aktivní látka Léková forma Síla" at bounding box center [423, 216] width 196 height 37
click at [1108, 336] on div "odstranit Vše Přípravek/SUKL kód MAH VPOIS ATC/Aktivní látka" at bounding box center [807, 240] width 965 height 296
click at [1050, 178] on label "pouze přípravky v distribuci v posledních 12 měsících" at bounding box center [1130, 180] width 319 height 13
click at [984, 178] on input "pouze přípravky v distribuci v posledních 12 měsících" at bounding box center [978, 182] width 11 height 11
radio input "true"
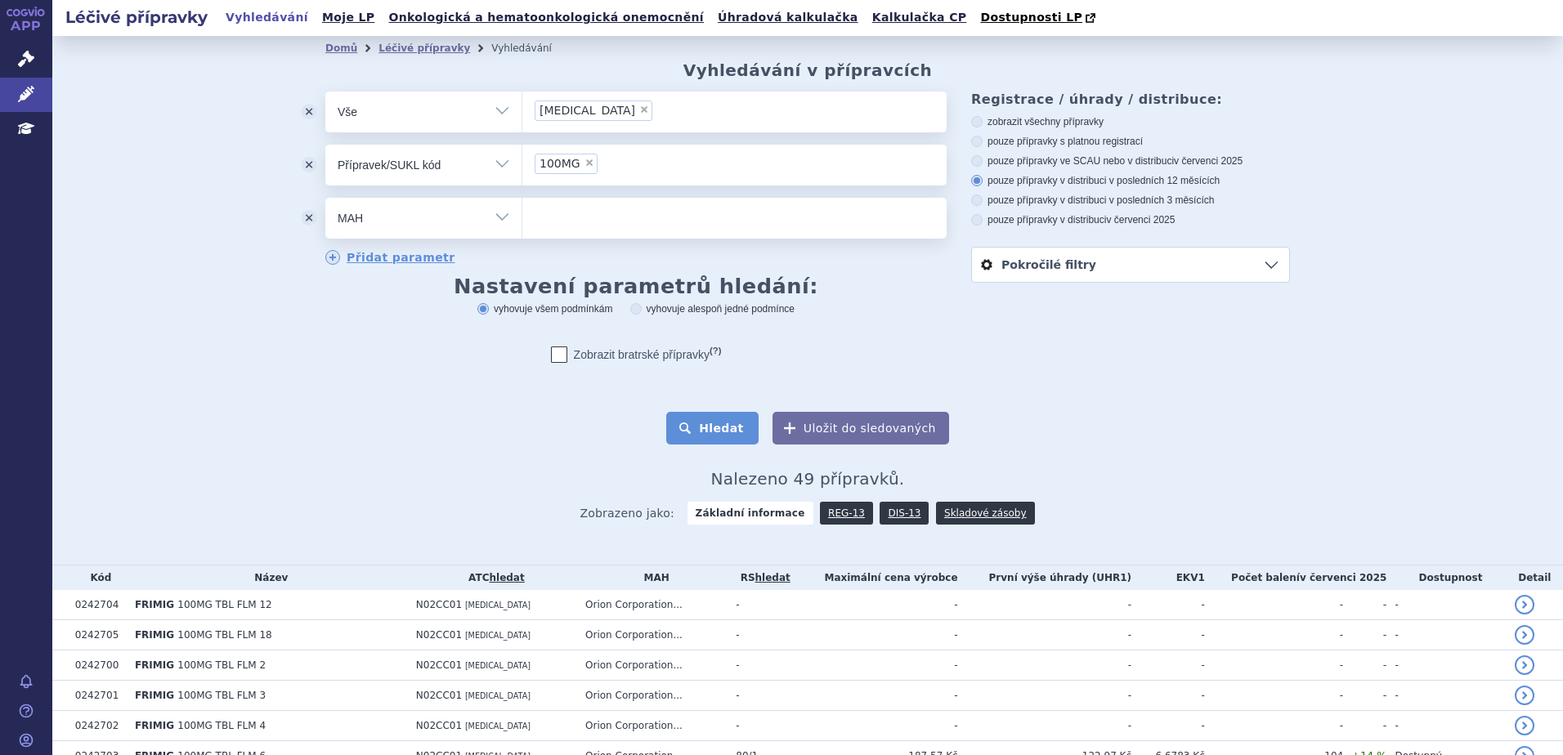
click at [737, 426] on button "Hledat" at bounding box center [712, 428] width 92 height 33
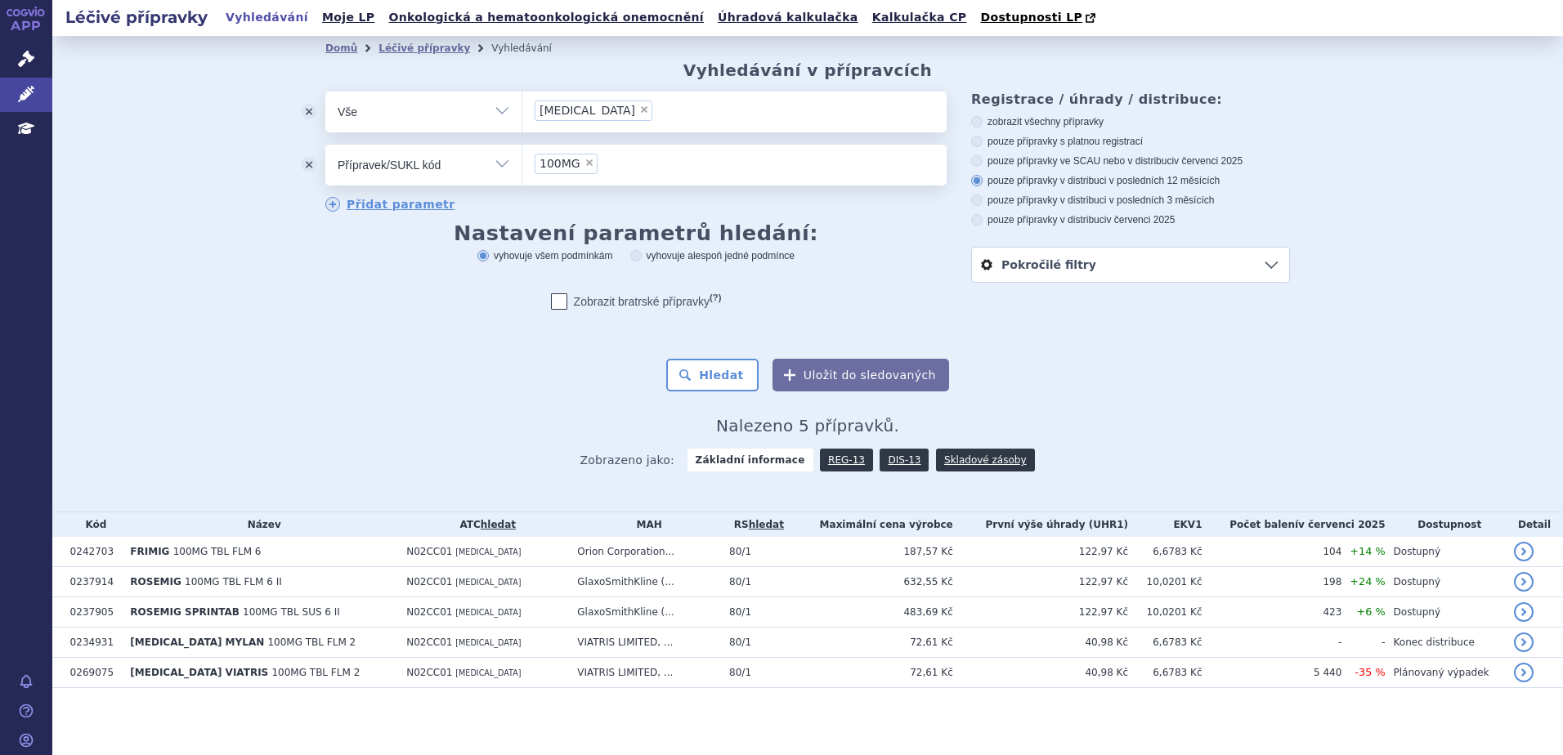
click at [1562, 161] on div "Domů Léčivé přípravky Vyhledávání Vyhledávání v přípravcích odstranit Vše Přípr…" at bounding box center [807, 274] width 1511 height 476
click at [1334, 444] on div "Domů Léčivé přípravky Vyhledávání Vyhledávání v přípravcích odstranit Vše Přípr…" at bounding box center [807, 274] width 1511 height 476
click at [34, 95] on link "Léčivé přípravky" at bounding box center [26, 95] width 52 height 34
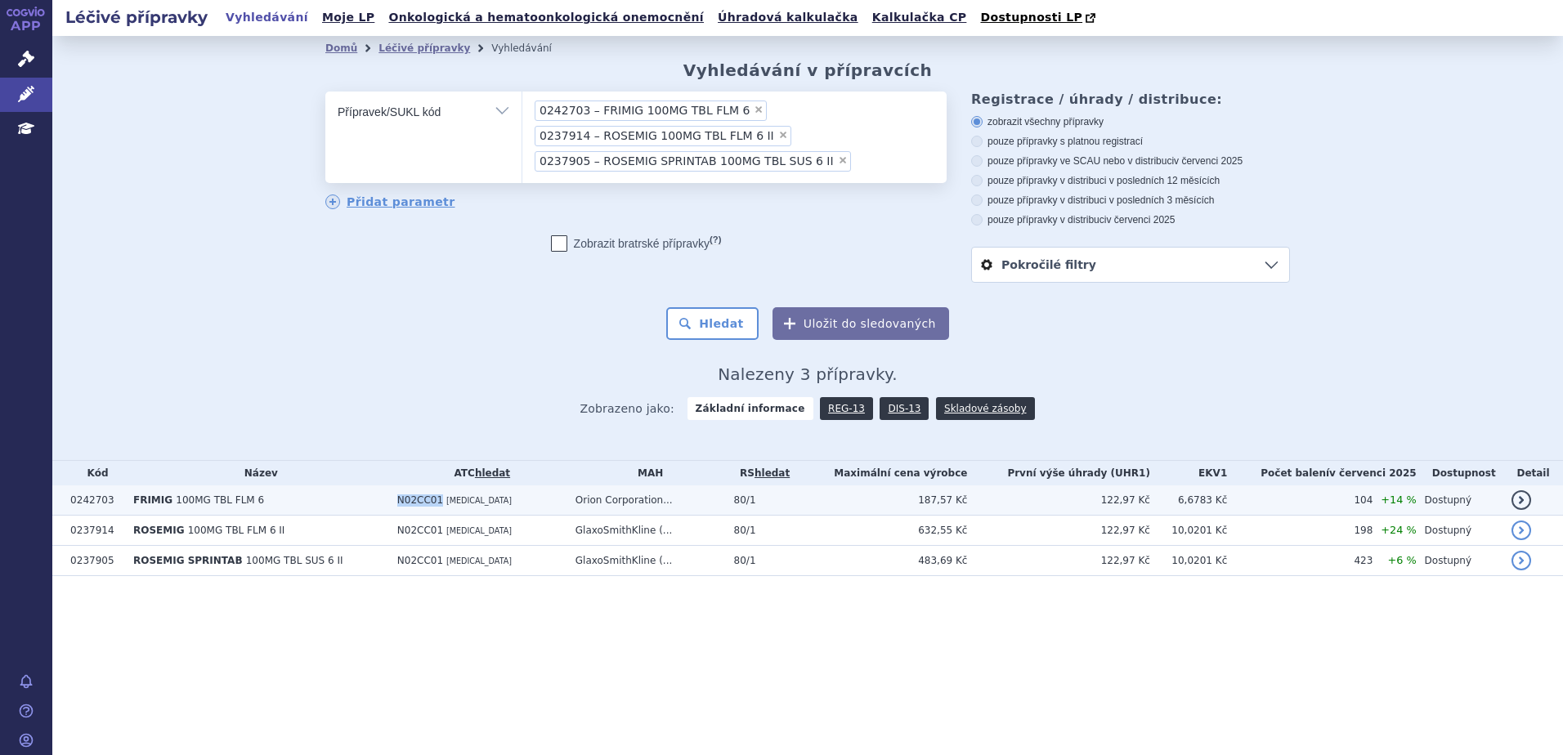
drag, startPoint x: 395, startPoint y: 500, endPoint x: 432, endPoint y: 499, distance: 36.8
click at [432, 499] on span "N02CC01" at bounding box center [420, 500] width 46 height 11
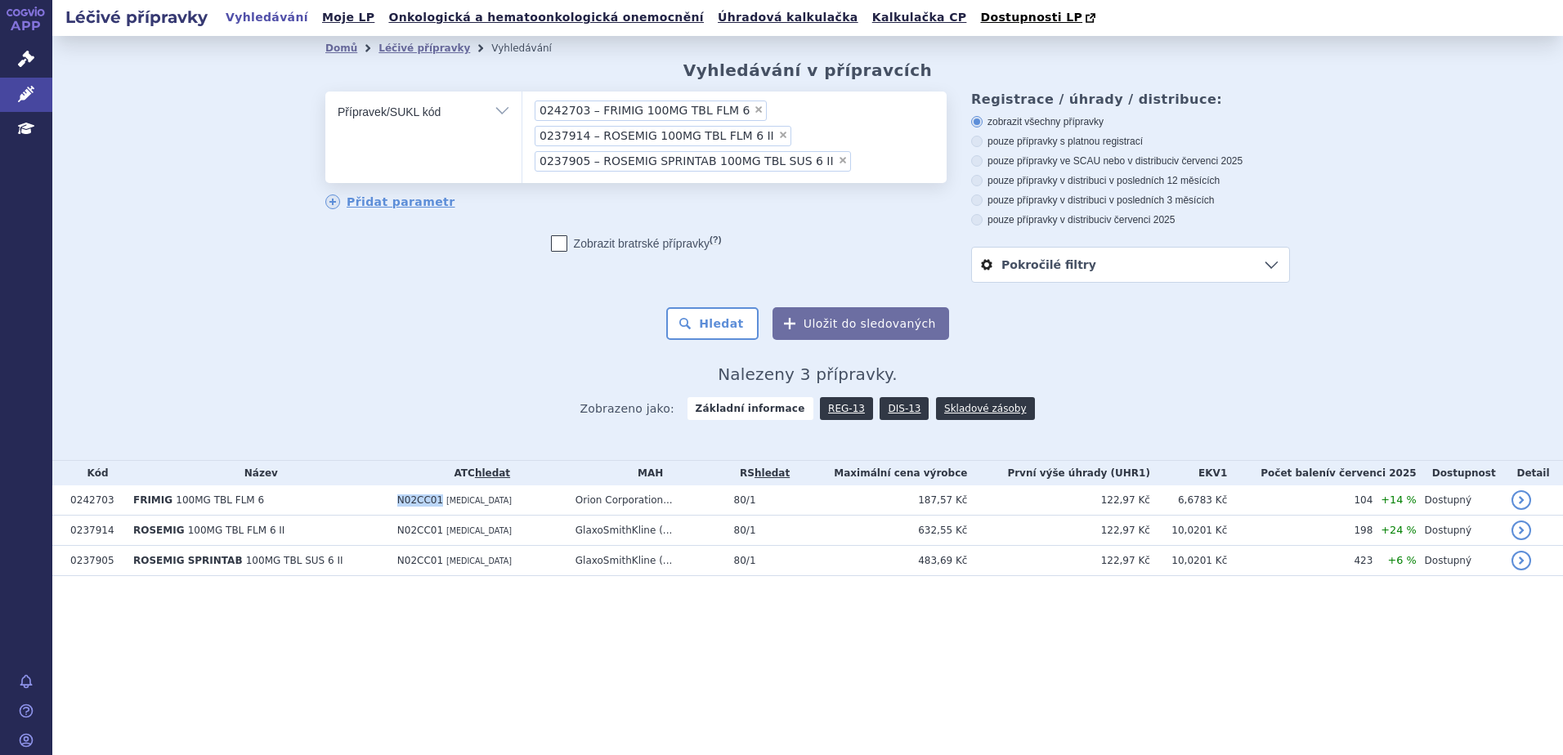
copy span "N02CC01"
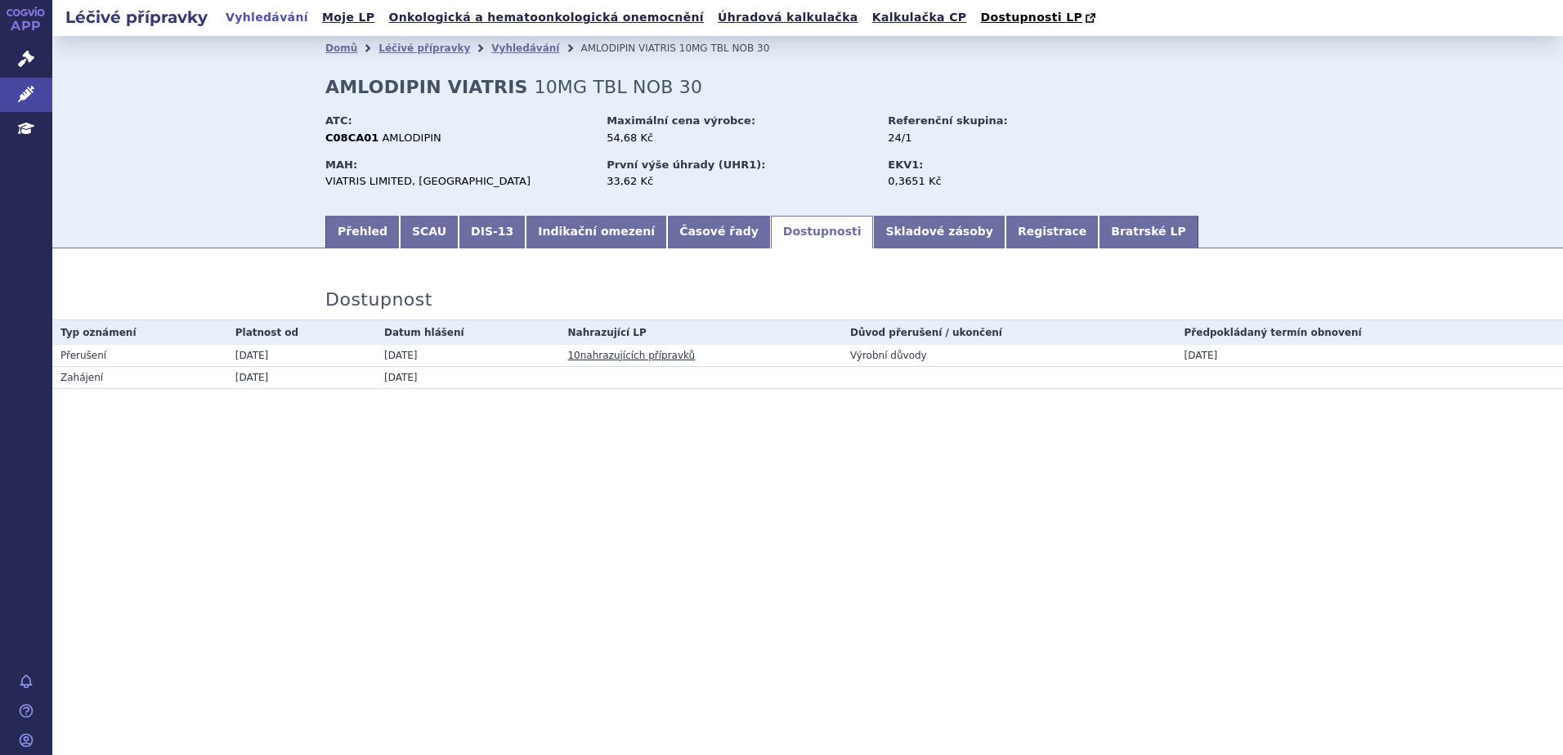
click at [640, 356] on link "10 nahrazujících přípravků" at bounding box center [631, 355] width 128 height 11
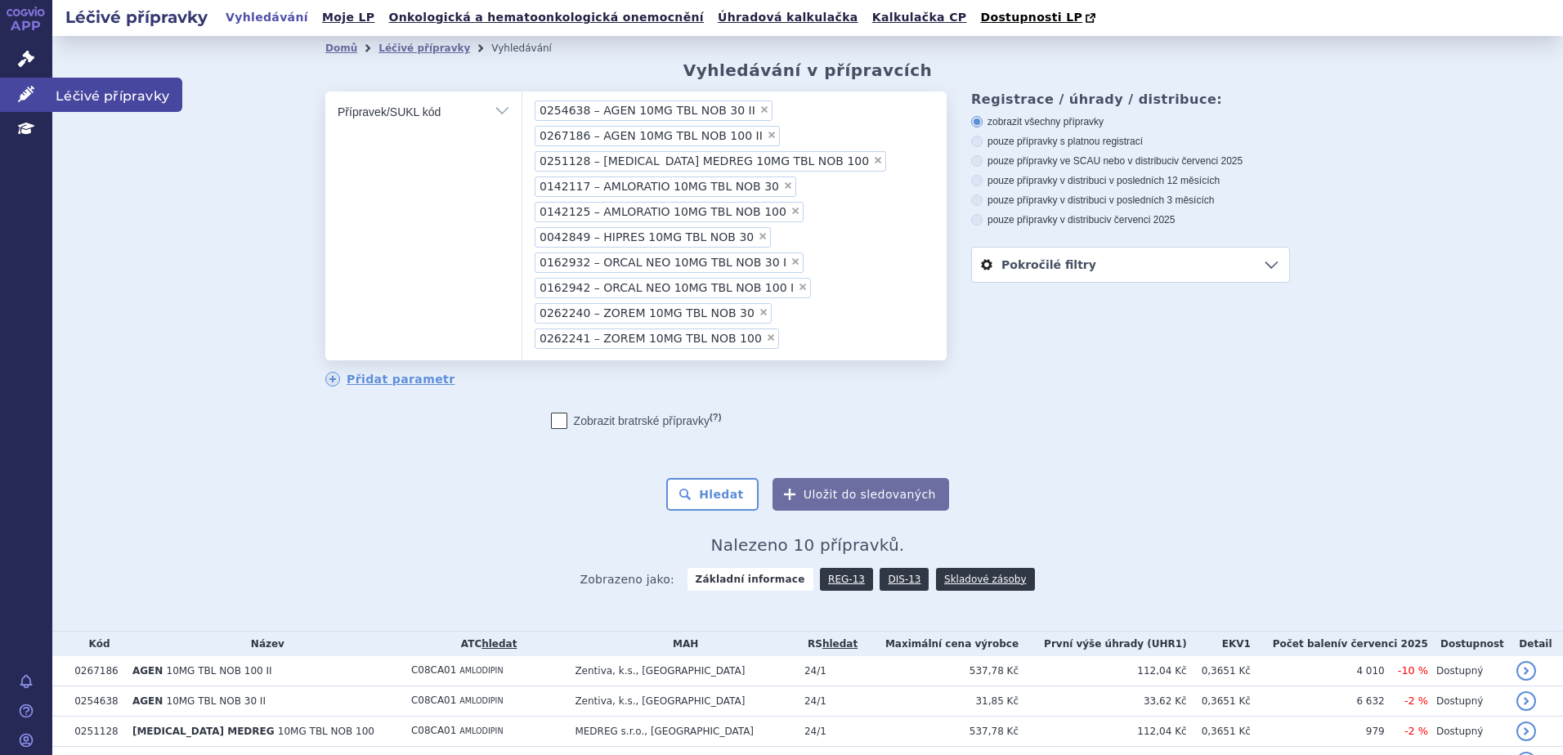
click at [23, 93] on icon at bounding box center [26, 94] width 16 height 16
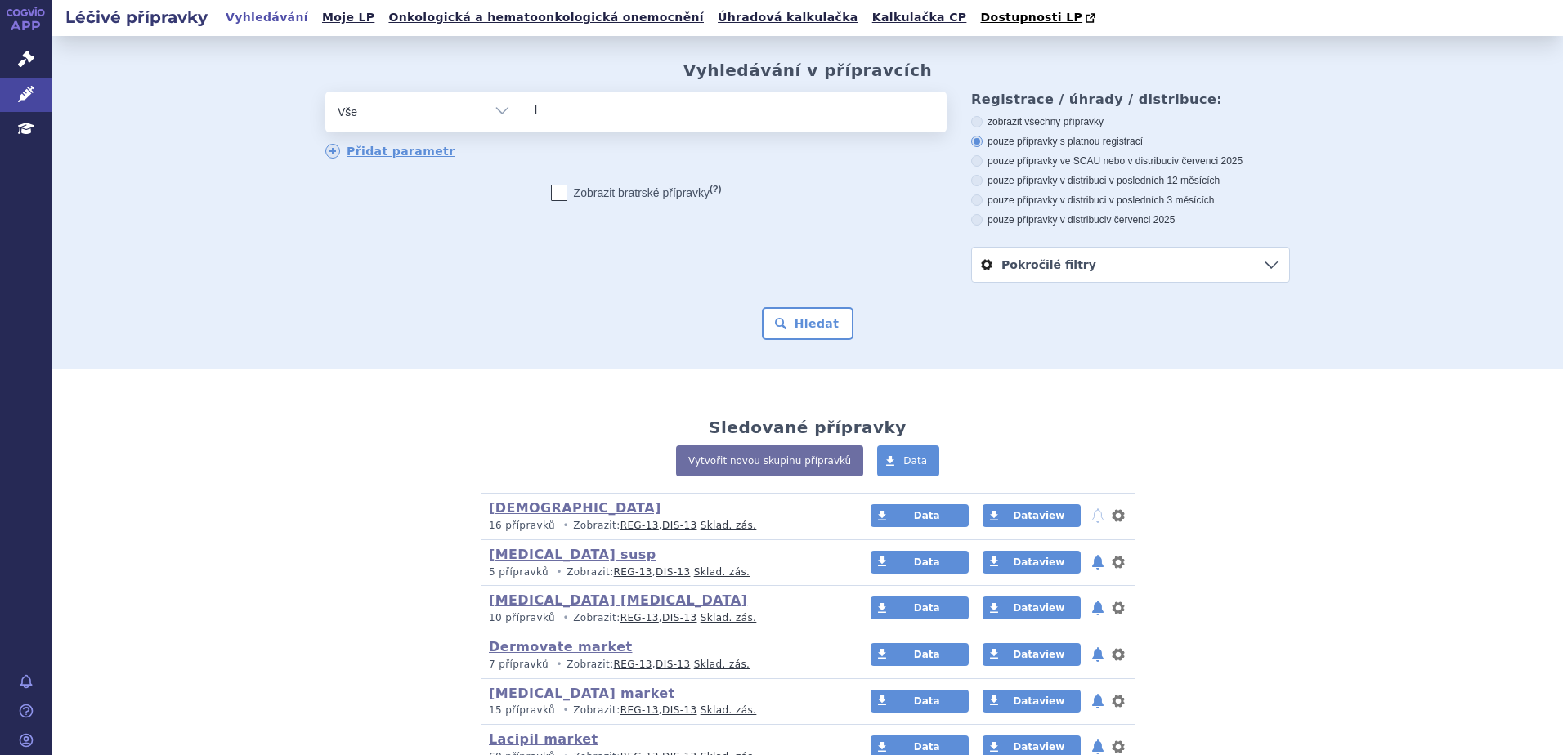
type input "la"
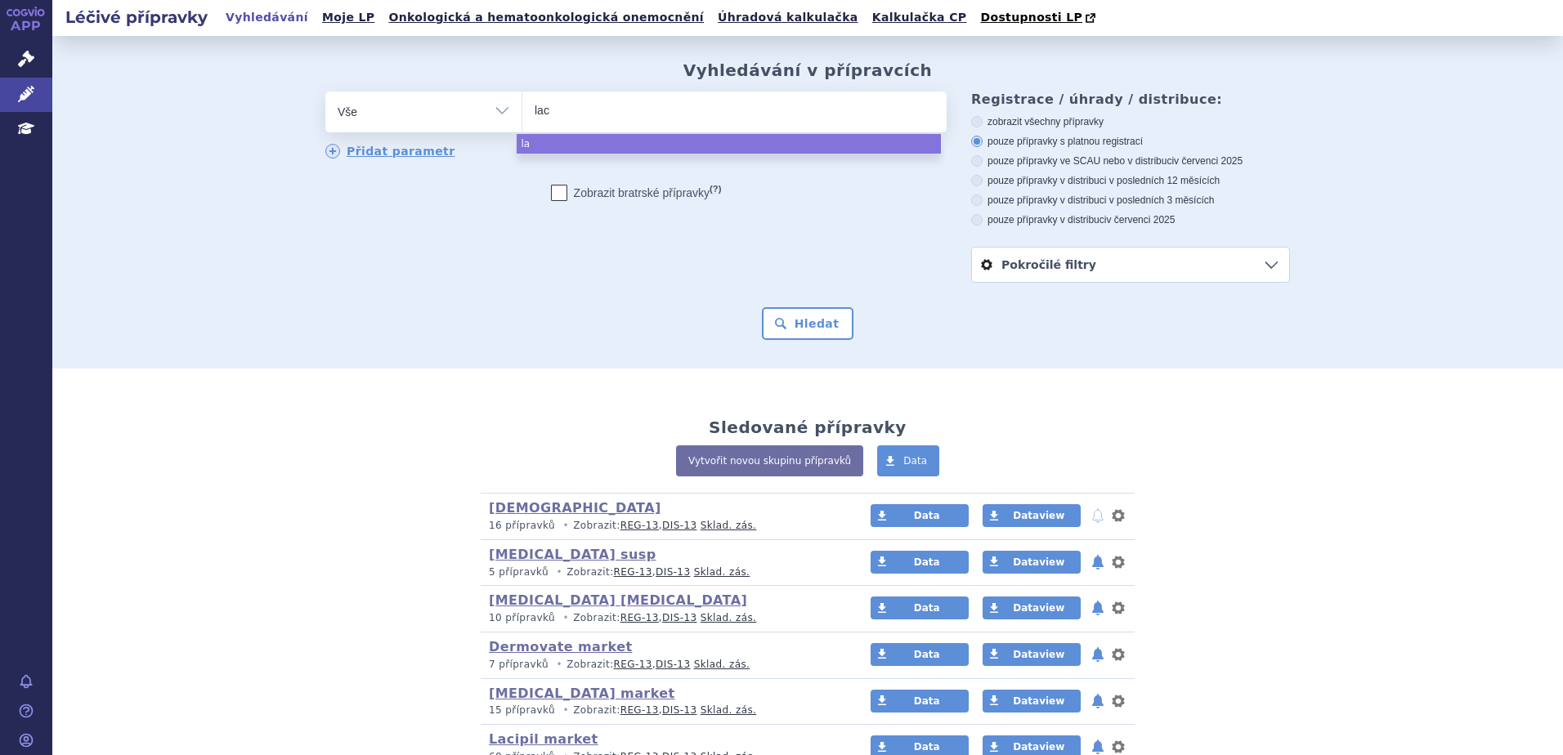
type input "laci"
type input "lacipi"
type input "lacipip"
select select "lacipip"
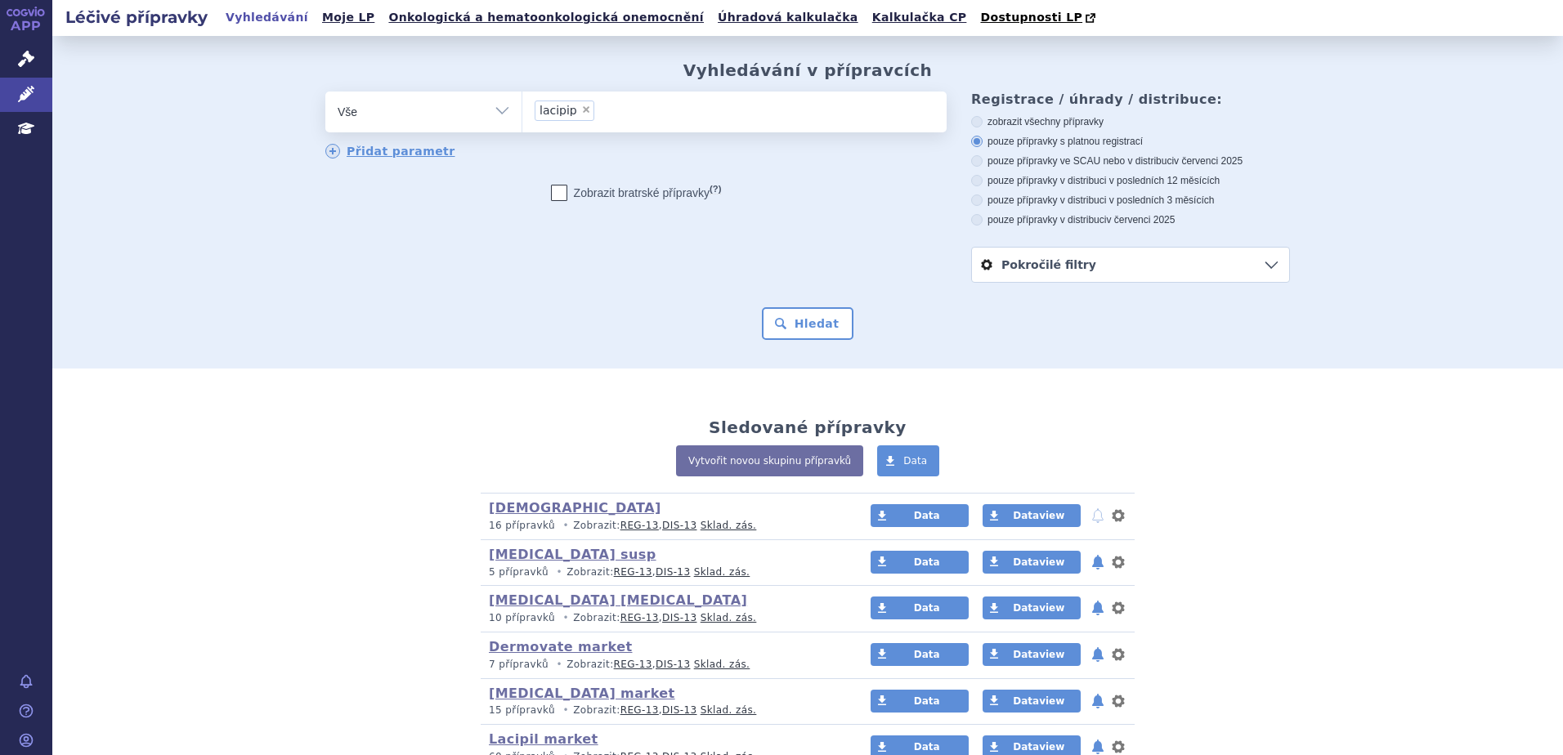
click at [656, 119] on input "lacipip × lacipip" at bounding box center [633, 110] width 69 height 20
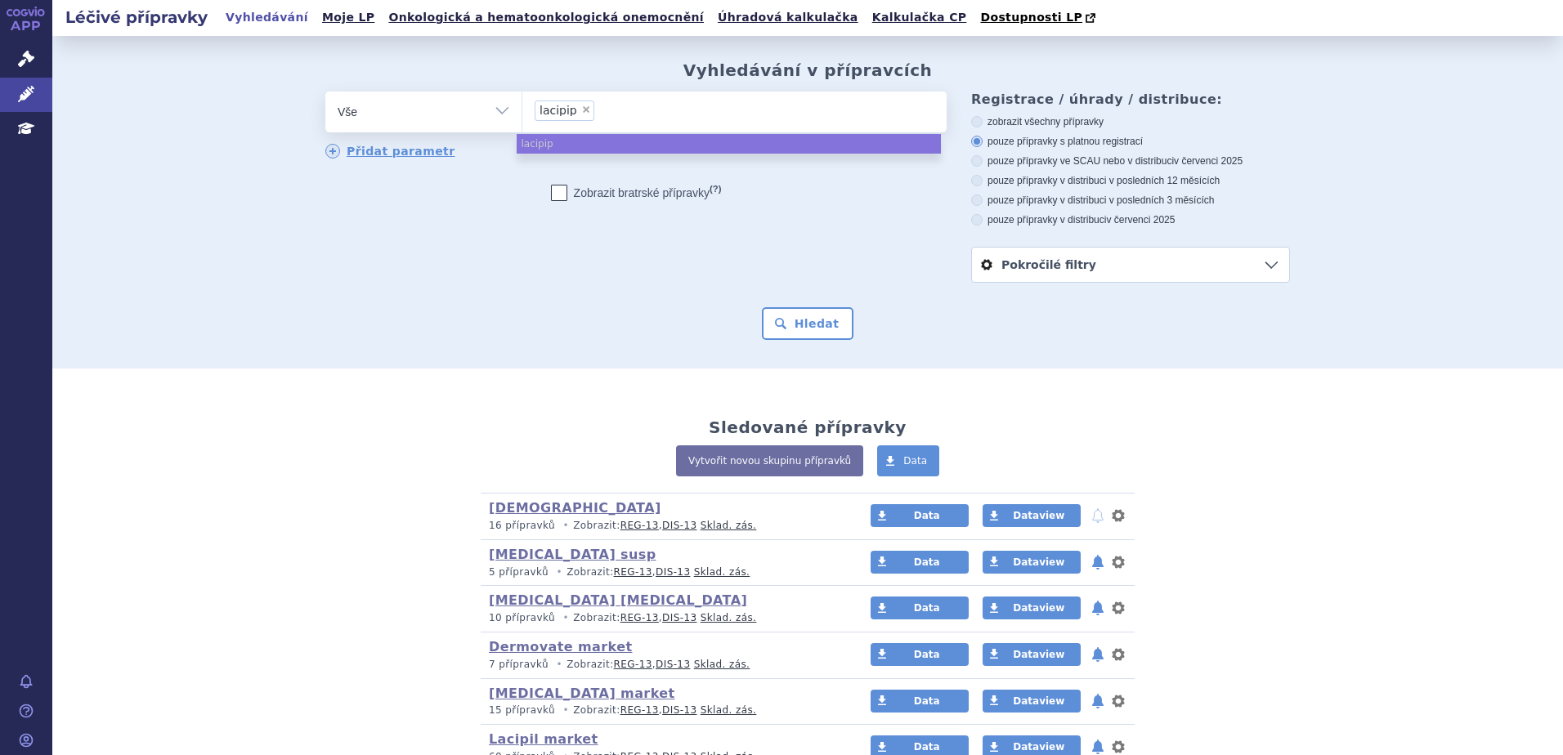
click at [576, 117] on li "× lacipip" at bounding box center [565, 111] width 60 height 20
click at [522, 117] on select "lacipip" at bounding box center [522, 111] width 1 height 41
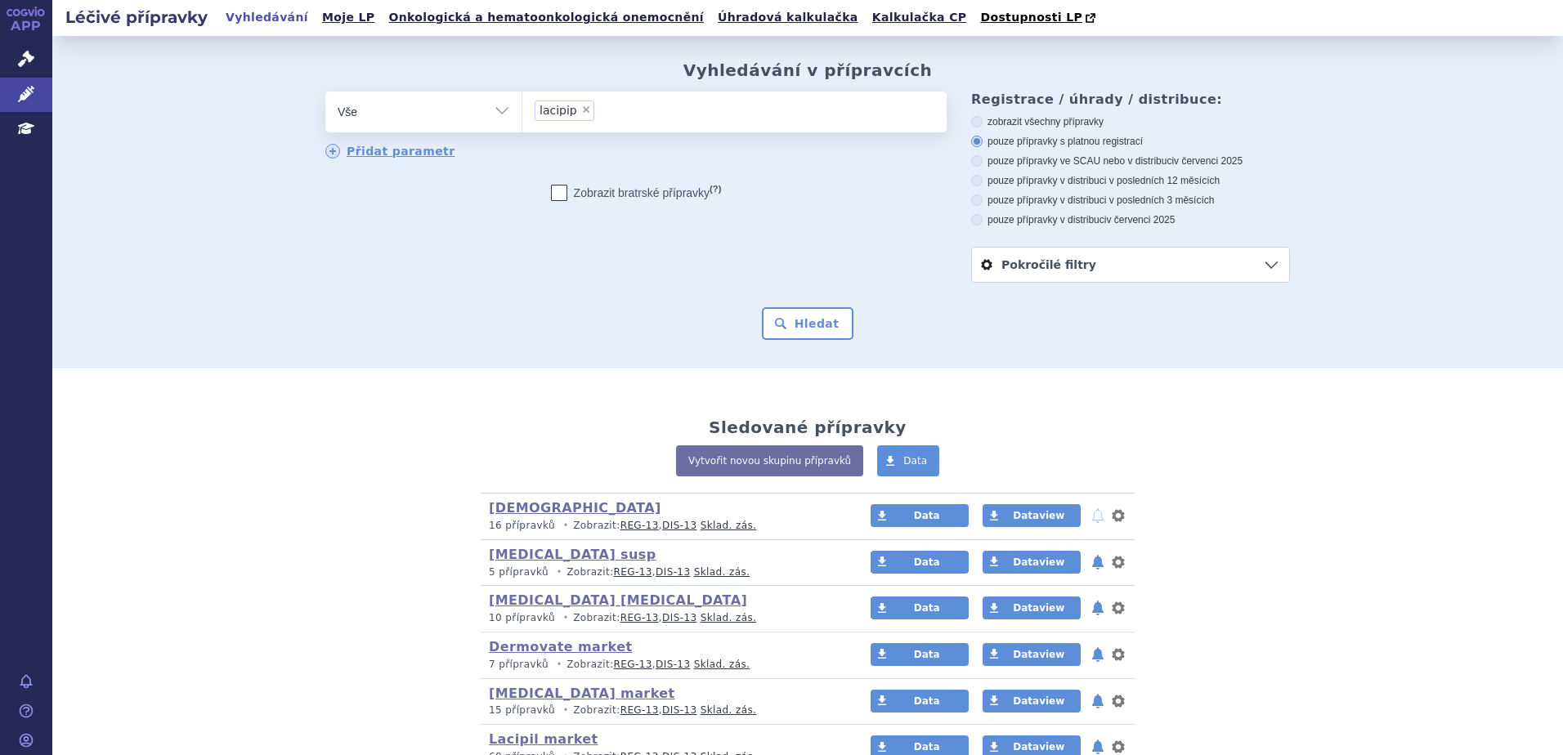
click at [581, 107] on span "×" at bounding box center [586, 110] width 10 height 10
click at [522, 107] on select "lacipip" at bounding box center [522, 111] width 1 height 41
select select
type input "la"
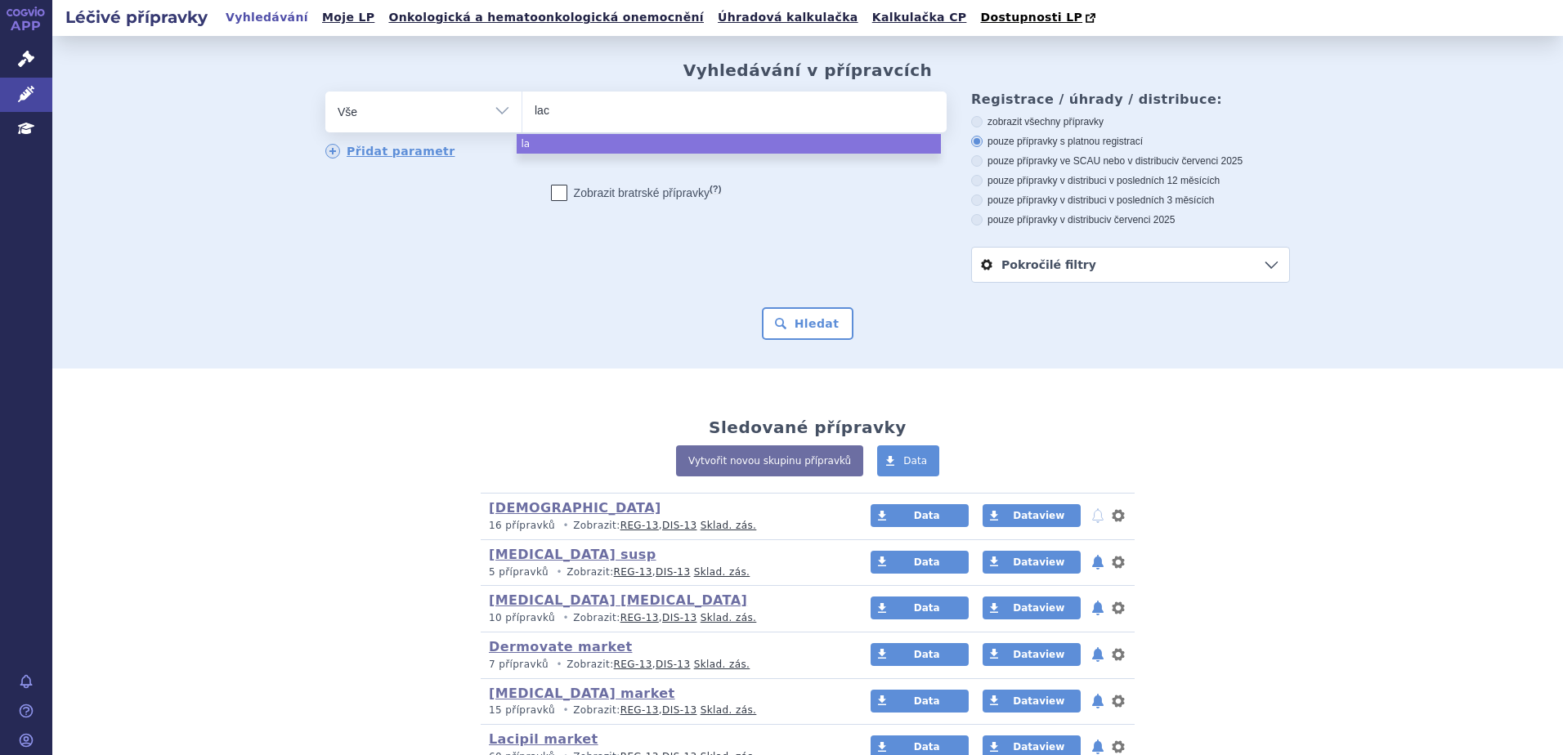
type input "laci"
type input "lacipi"
type input "lacipil"
select select "lacipil"
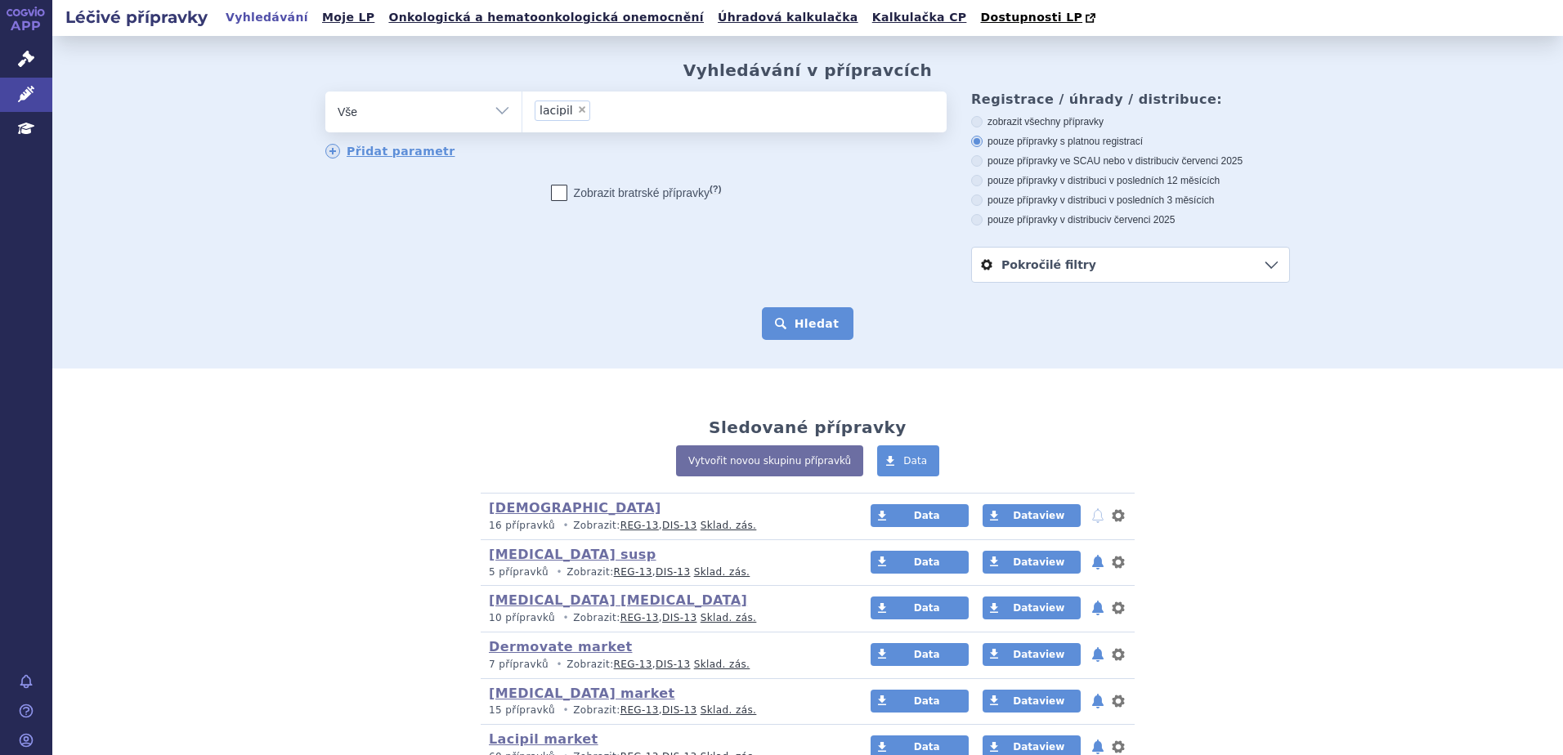
click at [841, 333] on button "Hledat" at bounding box center [808, 323] width 92 height 33
click at [974, 182] on icon at bounding box center [976, 180] width 11 height 11
click at [974, 182] on input "pouze přípravky v distribuci v posledních 12 měsících" at bounding box center [978, 182] width 11 height 11
radio input "true"
click at [808, 323] on button "Hledat" at bounding box center [808, 323] width 92 height 33
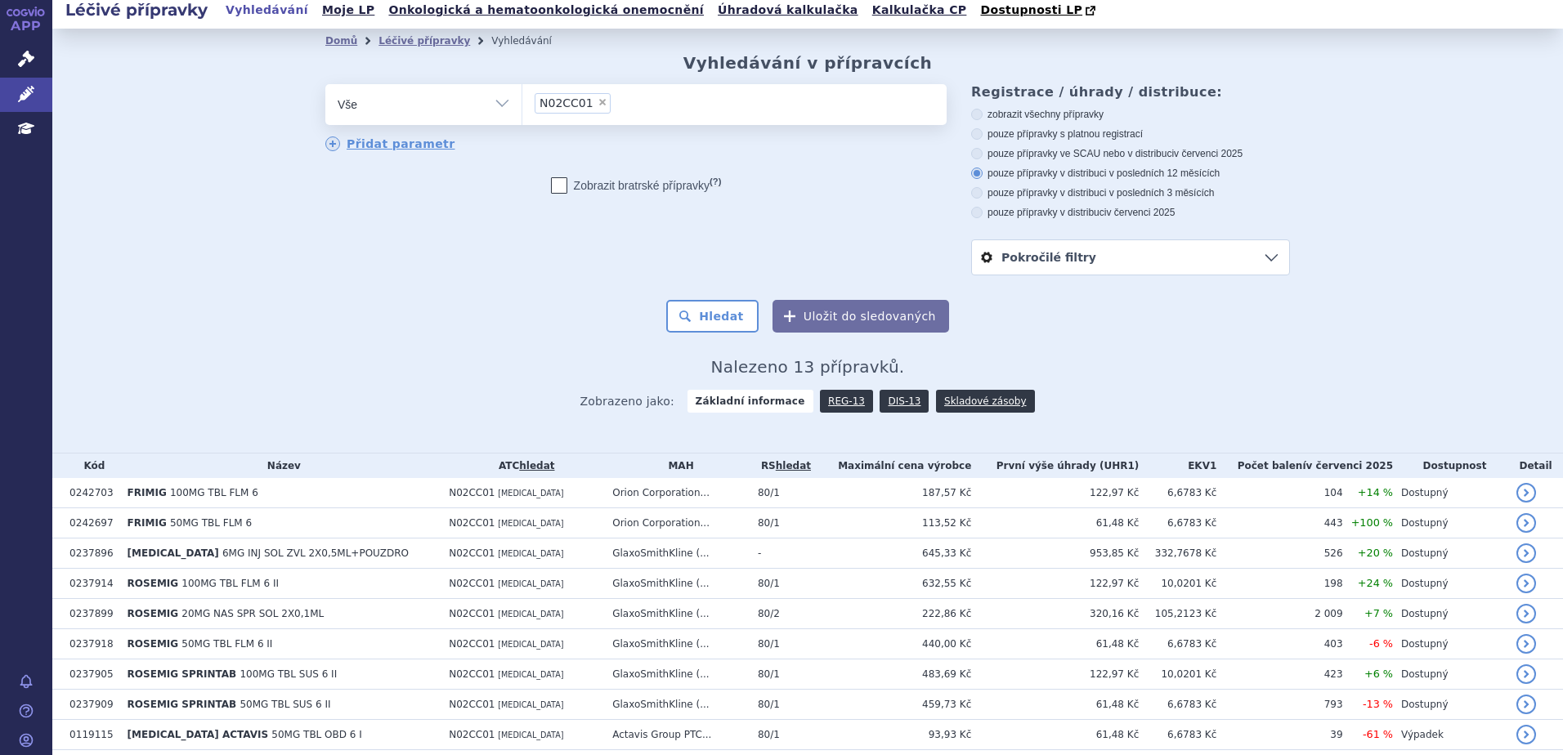
scroll to position [55, 0]
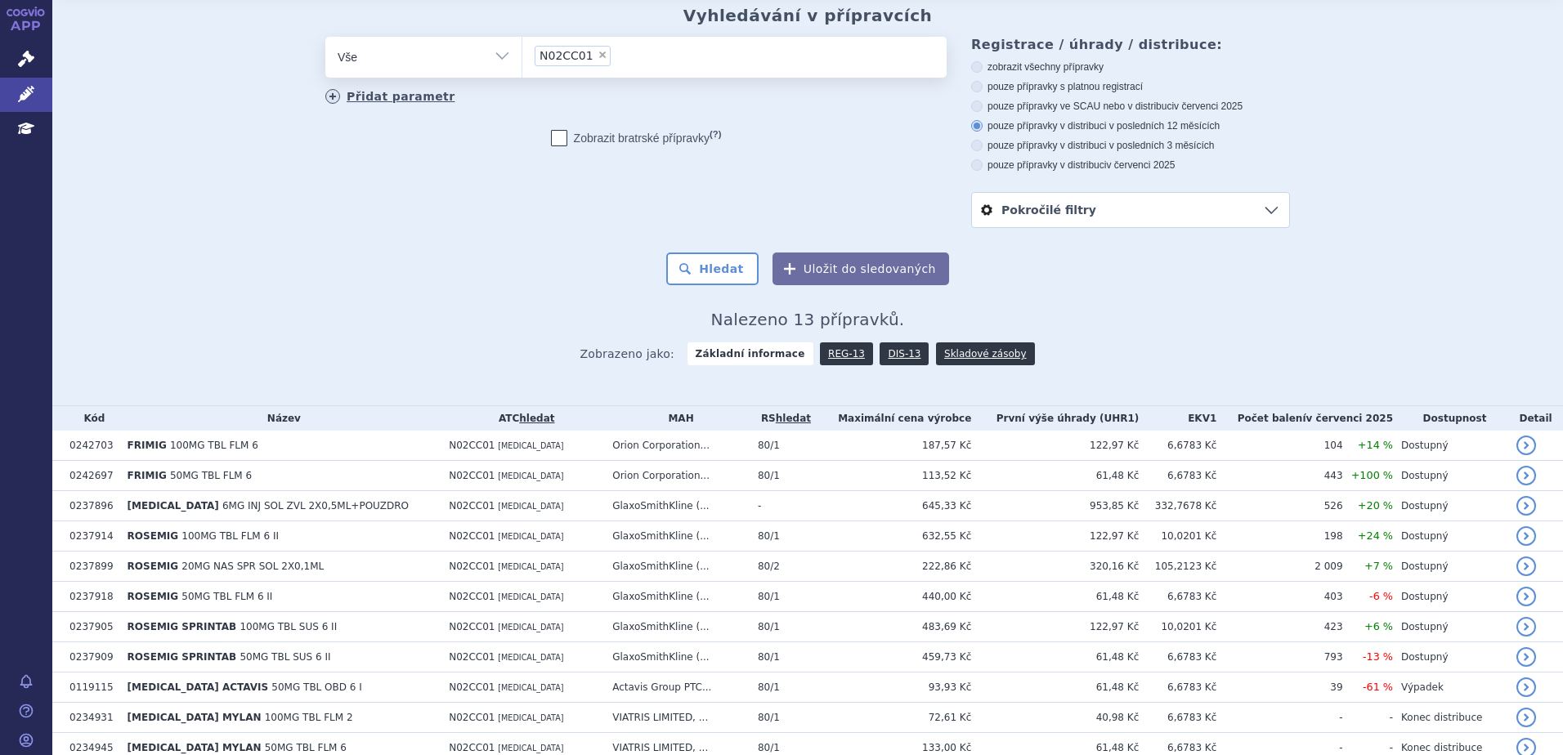
click at [416, 101] on link "Přidat parametr" at bounding box center [390, 96] width 130 height 15
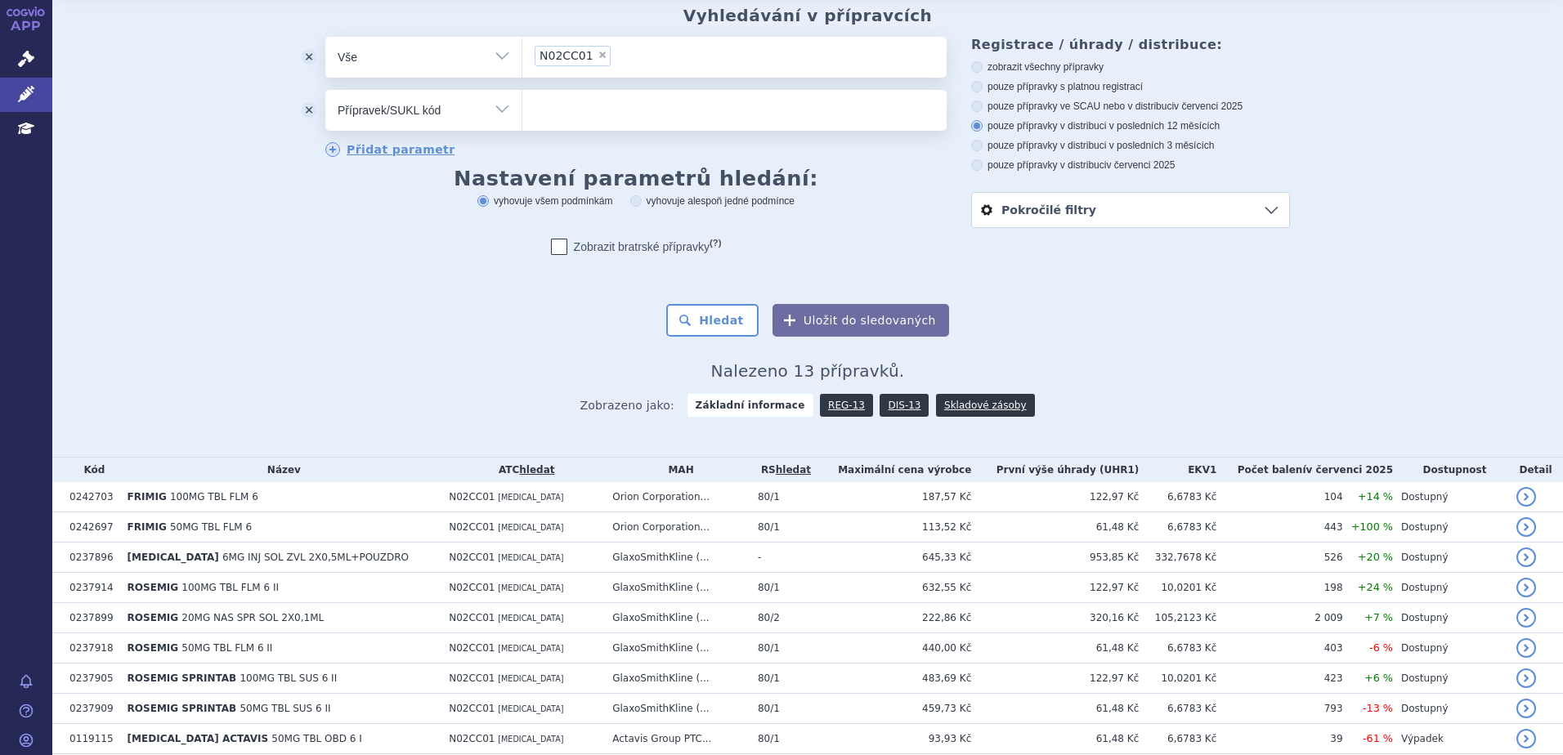
click at [407, 106] on select "Vše Přípravek/SUKL kód MAH VPOIS ATC/Aktivní látka Léková forma Síla" at bounding box center [423, 108] width 196 height 37
select select "filter-dosage-strength"
click at [325, 91] on select "Vše Přípravek/SUKL kód MAH VPOIS ATC/Aktivní látka Léková forma Síla" at bounding box center [423, 108] width 196 height 37
click at [598, 114] on ul at bounding box center [734, 107] width 424 height 34
click at [522, 114] on select at bounding box center [522, 109] width 1 height 41
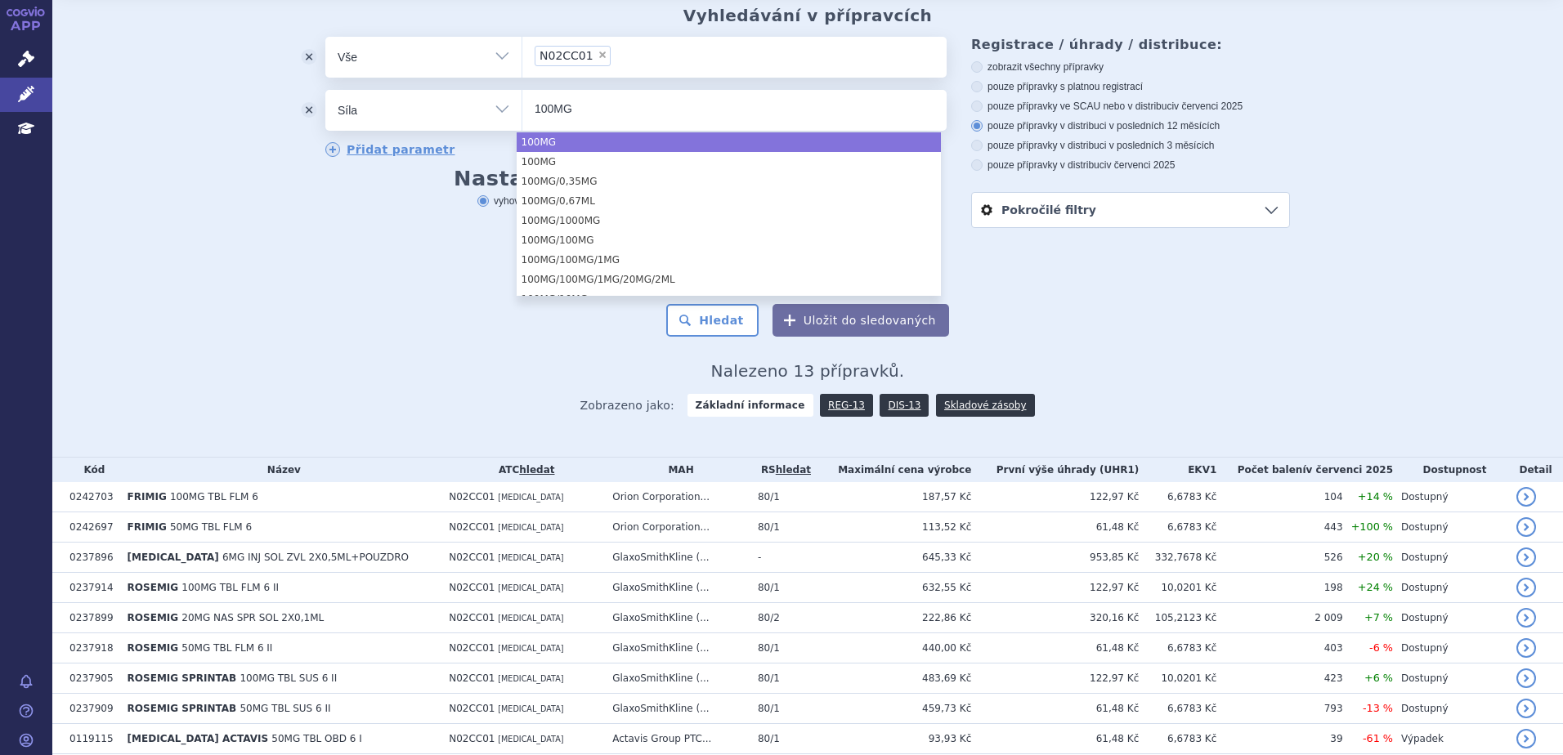
type input "100MG"
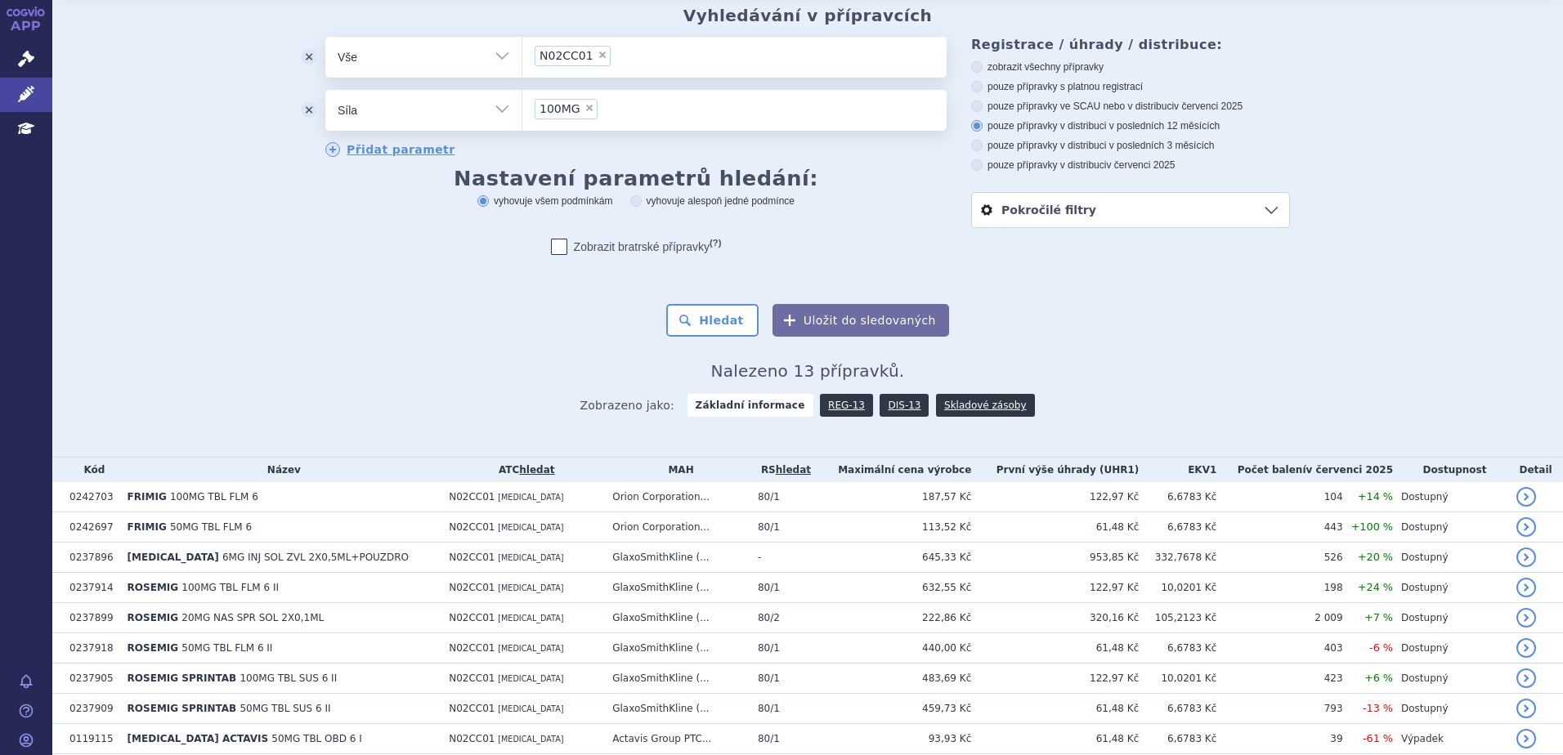
select select "100MG"
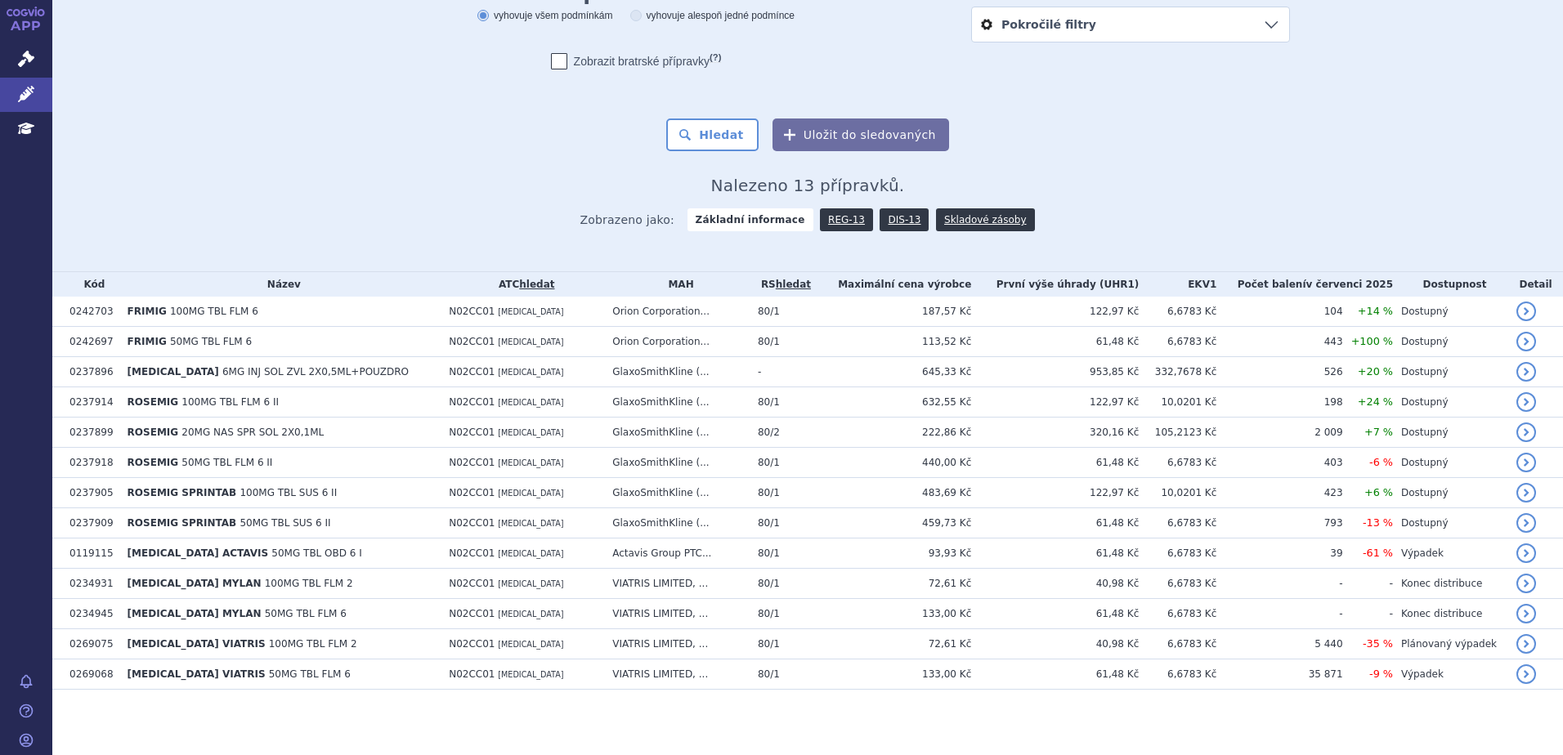
scroll to position [34, 0]
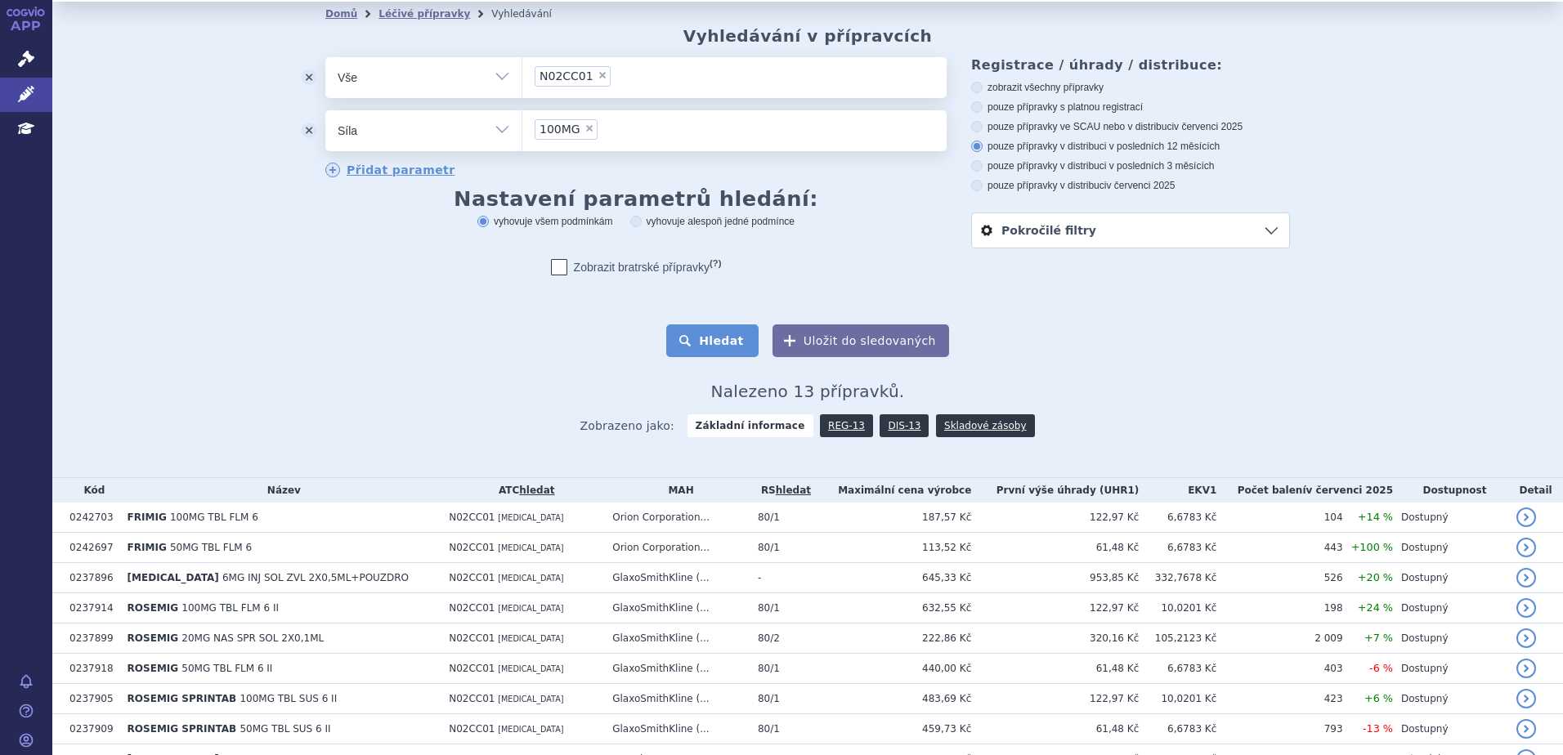
click at [731, 343] on button "Hledat" at bounding box center [712, 341] width 92 height 33
